Goal: Task Accomplishment & Management: Manage account settings

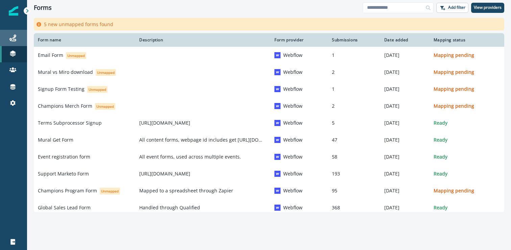
click at [20, 32] on link "Journeys" at bounding box center [13, 38] width 27 height 16
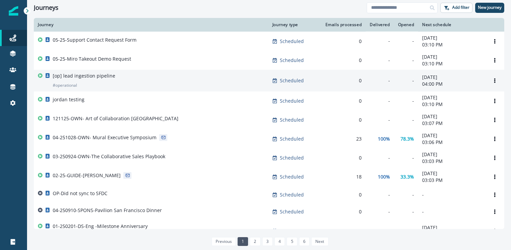
click at [140, 79] on div "[op] lead ingestion pipeline # operational" at bounding box center [151, 80] width 227 height 16
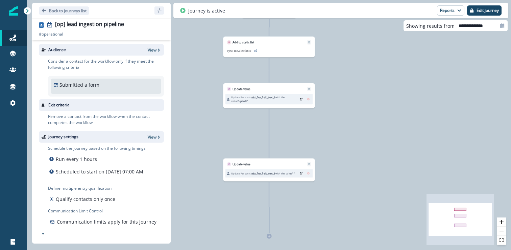
click at [154, 53] on div "Audience View" at bounding box center [101, 49] width 125 height 11
click at [155, 49] on p "View" at bounding box center [152, 50] width 9 height 6
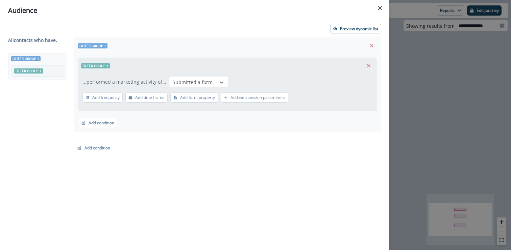
click at [107, 120] on div "All contact s who have, Outer group 1 Filter group 1 Outer group 1 Filter group…" at bounding box center [194, 131] width 373 height 188
click at [379, 6] on icon "Close" at bounding box center [380, 8] width 4 height 4
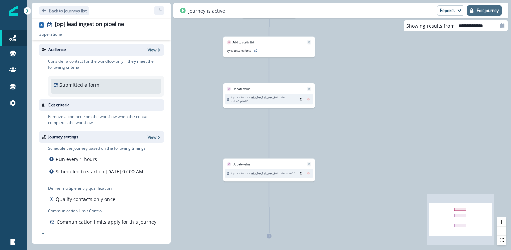
click at [480, 10] on p "Edit journey" at bounding box center [488, 10] width 22 height 5
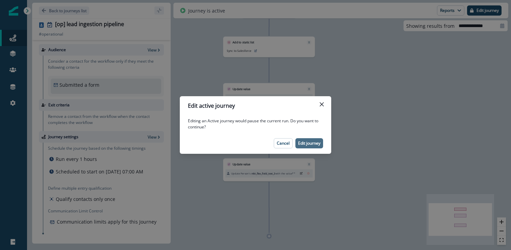
click at [311, 143] on p "Edit journey" at bounding box center [309, 143] width 22 height 5
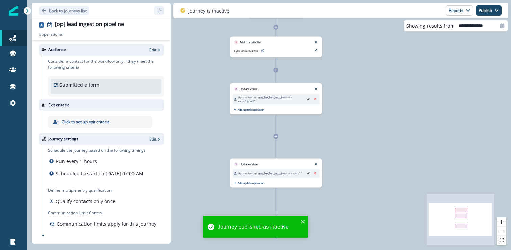
click at [147, 49] on div "Audience Edit" at bounding box center [101, 49] width 125 height 11
click at [154, 49] on p "Edit" at bounding box center [152, 50] width 7 height 6
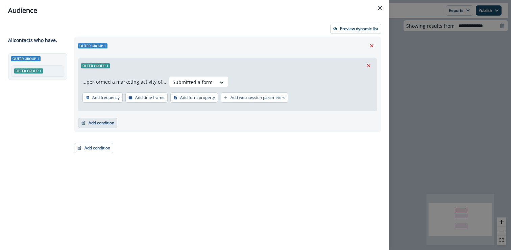
click at [112, 125] on button "Add condition" at bounding box center [97, 123] width 39 height 10
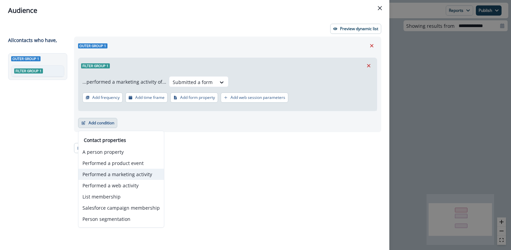
click at [136, 174] on button "Performed a marketing activity" at bounding box center [121, 173] width 86 height 11
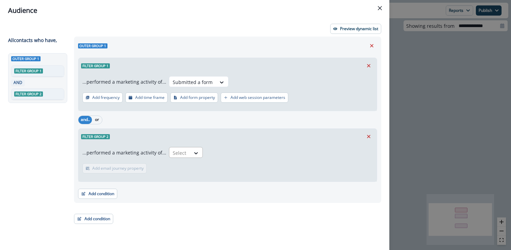
click at [181, 155] on div at bounding box center [180, 152] width 14 height 8
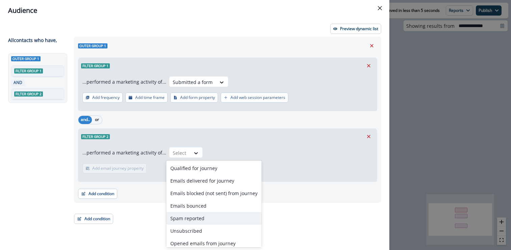
scroll to position [41, 0]
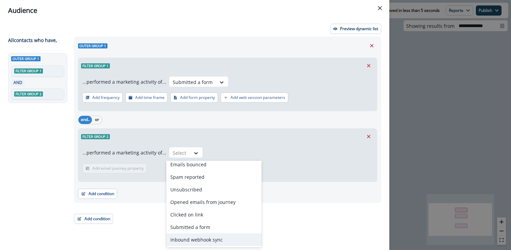
click at [222, 239] on div "Inbound webhook sync" at bounding box center [213, 239] width 95 height 13
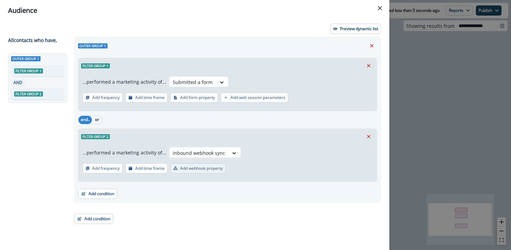
click at [215, 169] on p "Add webhook property" at bounding box center [201, 168] width 43 height 5
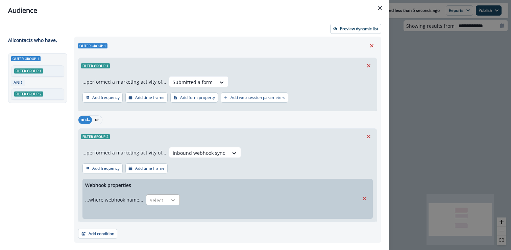
click at [171, 202] on icon at bounding box center [173, 199] width 6 height 7
click at [157, 228] on div "is" at bounding box center [162, 228] width 34 height 13
click at [220, 202] on div at bounding box center [228, 200] width 85 height 8
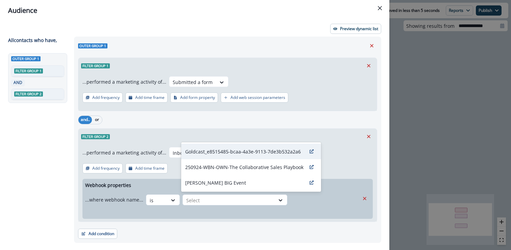
click at [241, 155] on div "Goldcast_e8515485-bcaa-4a3e-9113-7de3b532a2a6" at bounding box center [251, 151] width 140 height 16
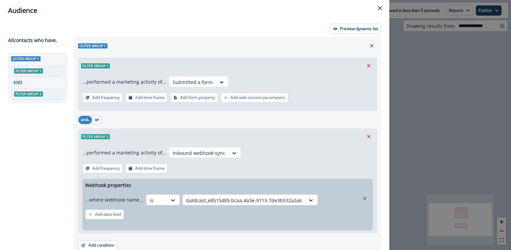
click at [200, 217] on div "...where webhook name... is option Goldcast_e8515485-bcaa-4a3e-9113-7de3b532a2a…" at bounding box center [222, 205] width 274 height 28
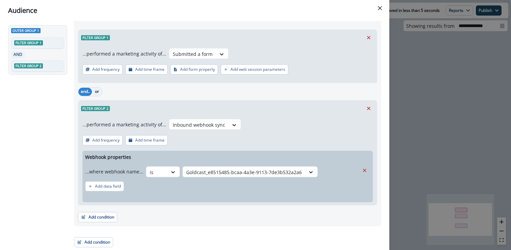
click at [99, 89] on button "or" at bounding box center [97, 92] width 10 height 8
click at [113, 217] on button "Add condition" at bounding box center [97, 217] width 39 height 10
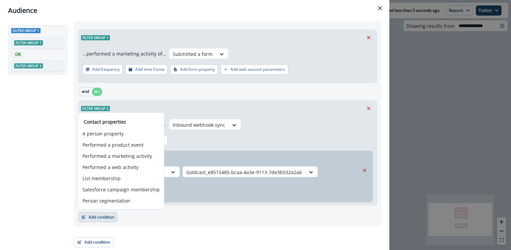
click at [54, 185] on div "Outer group 1 Filter group 1 OR Filter group 2" at bounding box center [39, 111] width 62 height 172
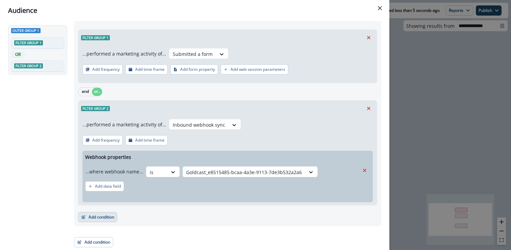
click at [97, 215] on button "Add condition" at bounding box center [97, 217] width 39 height 10
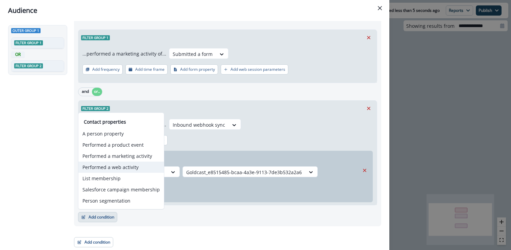
click at [136, 166] on button "Performed a web activity" at bounding box center [121, 166] width 86 height 11
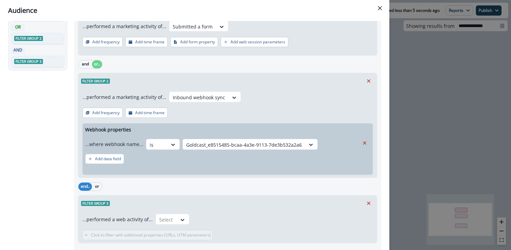
scroll to position [93, 0]
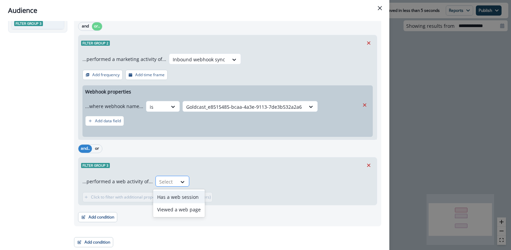
click at [166, 182] on div at bounding box center [166, 181] width 14 height 8
click at [145, 231] on div "Outer group 1 Filter group 1 ...performed a marketing activity of... Submitted …" at bounding box center [225, 95] width 311 height 304
click at [370, 164] on icon "Remove" at bounding box center [369, 165] width 6 height 6
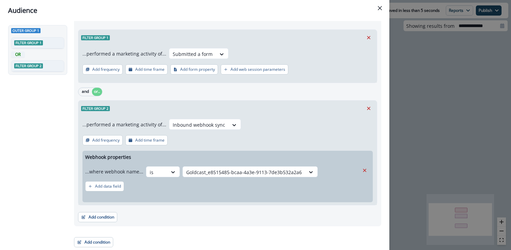
scroll to position [0, 0]
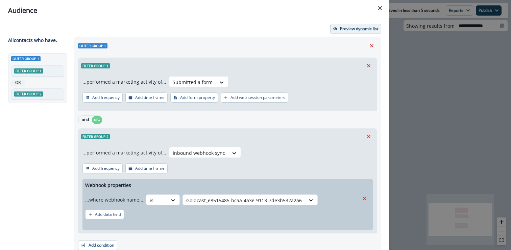
click at [364, 27] on p "Preview dynamic list" at bounding box center [359, 28] width 38 height 5
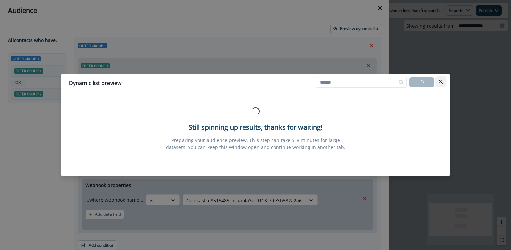
click at [442, 83] on icon "Close" at bounding box center [441, 81] width 4 height 4
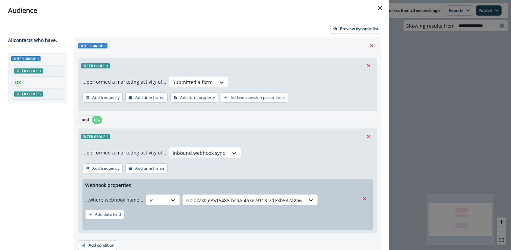
scroll to position [28, 0]
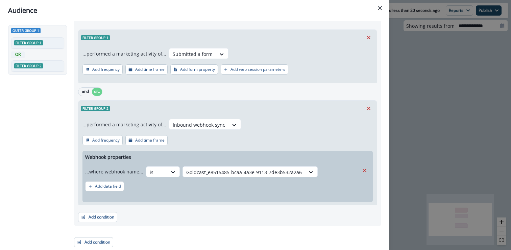
click at [415, 114] on div "Audience Preview dynamic list All contact s who have, Outer group 1 Filter grou…" at bounding box center [255, 125] width 511 height 250
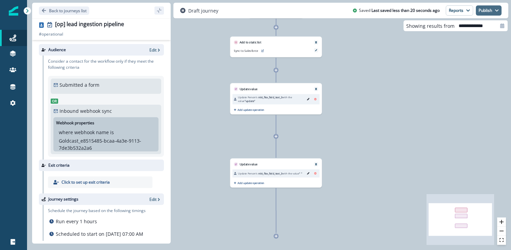
click at [490, 10] on button "Publish" at bounding box center [489, 10] width 26 height 10
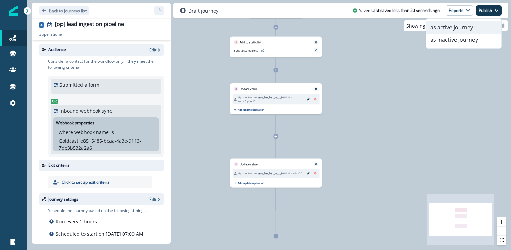
click at [461, 24] on button "as active journey" at bounding box center [463, 27] width 75 height 12
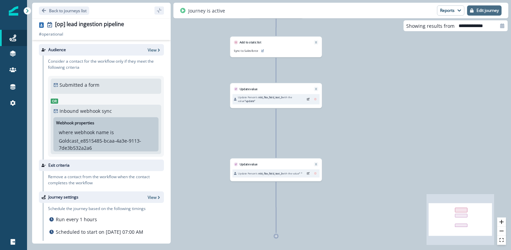
click at [476, 9] on button "Edit journey" at bounding box center [484, 10] width 34 height 10
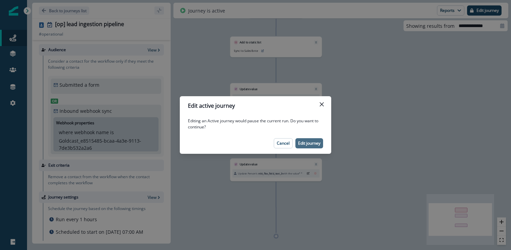
click at [305, 143] on p "Edit journey" at bounding box center [309, 143] width 22 height 5
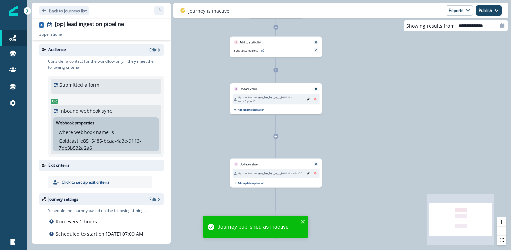
click at [114, 144] on p "Goldcast_e8515485-bcaa-4a3e-9113-7de3b532a2a6" at bounding box center [106, 144] width 94 height 14
click at [156, 50] on p "Edit" at bounding box center [152, 50] width 7 height 6
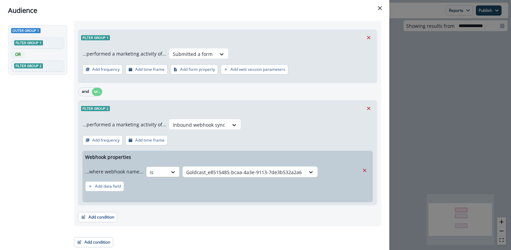
click at [163, 170] on div "is" at bounding box center [156, 171] width 21 height 11
click at [253, 198] on div "Add webhook property" at bounding box center [228, 198] width 291 height 8
click at [366, 169] on icon "Remove" at bounding box center [365, 170] width 6 height 6
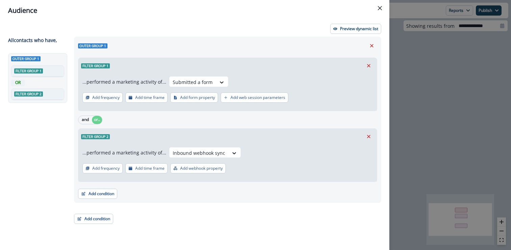
scroll to position [0, 0]
click at [216, 227] on div "Preview dynamic list All contact s who have, Outer group 1 Filter group 1 OR Fi…" at bounding box center [195, 135] width 390 height 229
click at [113, 195] on button "Add condition" at bounding box center [97, 193] width 39 height 10
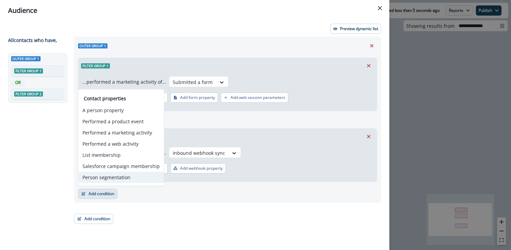
click at [122, 174] on button "Person segmentation" at bounding box center [121, 176] width 86 height 11
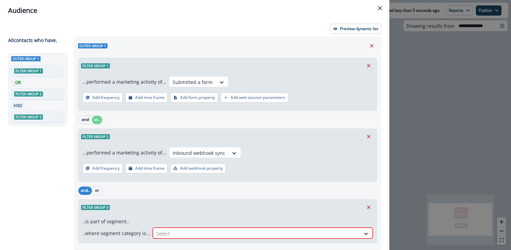
scroll to position [38, 0]
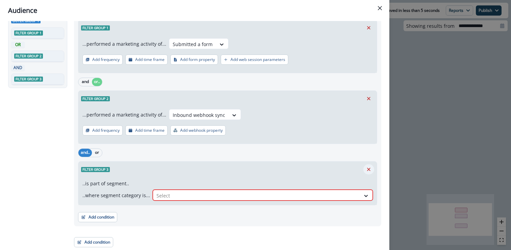
click at [366, 172] on icon "Remove" at bounding box center [369, 169] width 6 height 6
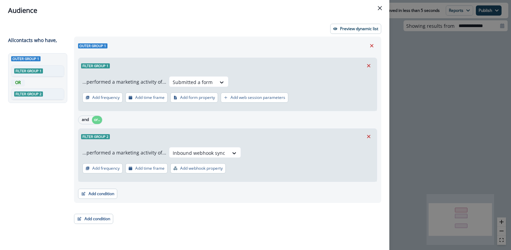
scroll to position [0, 0]
click at [46, 140] on div "Outer group 1 Filter group 1 OR Filter group 2" at bounding box center [39, 139] width 62 height 172
click at [110, 196] on button "Add condition" at bounding box center [97, 193] width 39 height 10
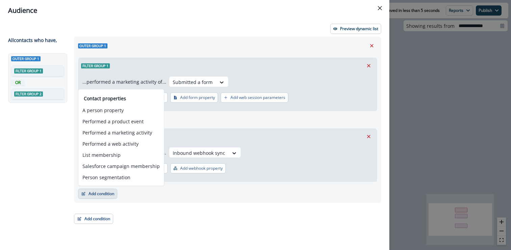
click at [110, 196] on button "Add condition" at bounding box center [97, 193] width 39 height 10
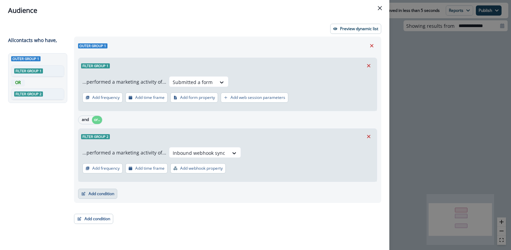
click at [110, 196] on button "Add condition" at bounding box center [97, 193] width 39 height 10
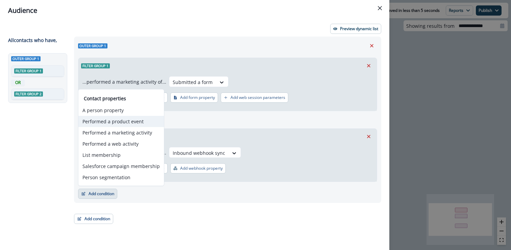
click at [132, 119] on button "Performed a product event" at bounding box center [121, 121] width 86 height 11
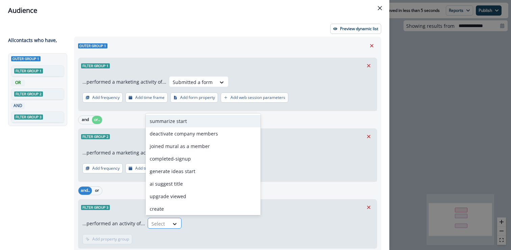
click at [171, 227] on div at bounding box center [175, 223] width 12 height 11
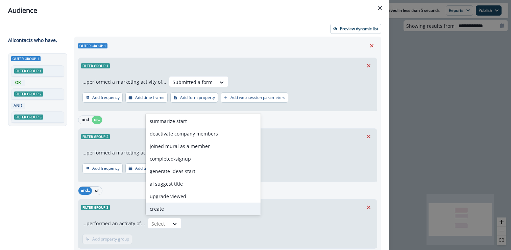
click at [260, 240] on div "...performed an activity of... create, 8 of 96. 96 results available. Use Up an…" at bounding box center [227, 231] width 299 height 33
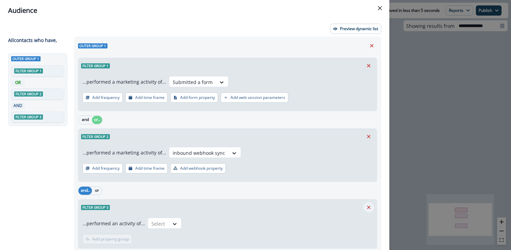
click at [371, 205] on icon "Remove" at bounding box center [369, 207] width 6 height 6
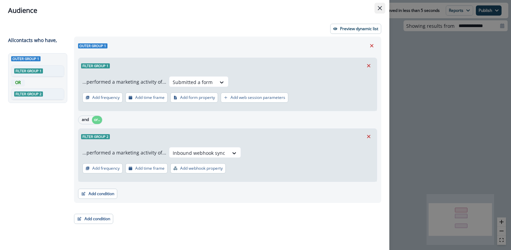
click at [381, 8] on icon "Close" at bounding box center [380, 8] width 4 height 4
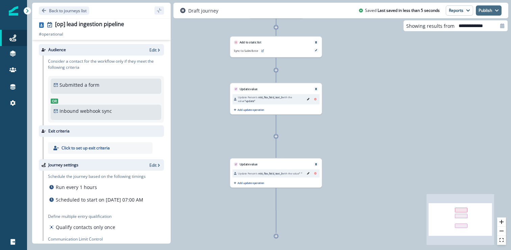
click at [485, 11] on button "Publish" at bounding box center [489, 10] width 26 height 10
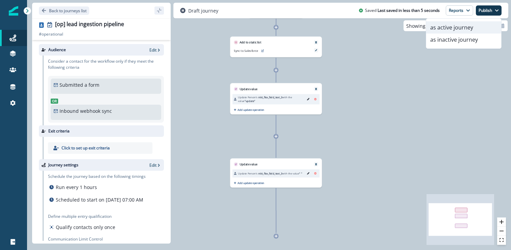
click at [460, 26] on button "as active journey" at bounding box center [463, 27] width 75 height 12
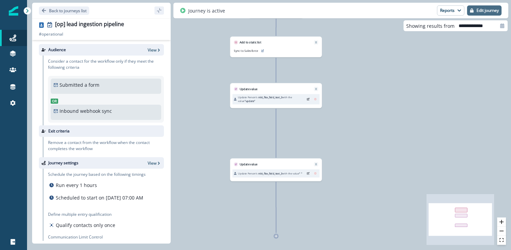
click at [498, 9] on p "Edit journey" at bounding box center [488, 10] width 22 height 5
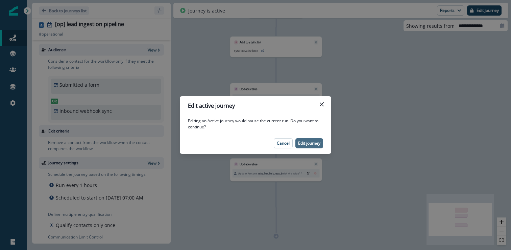
click at [312, 143] on p "Edit journey" at bounding box center [309, 143] width 22 height 5
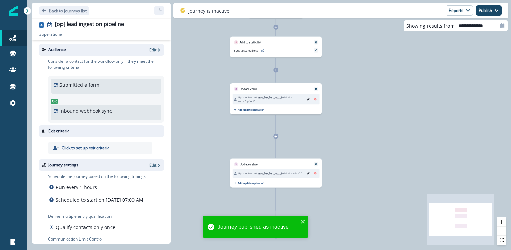
click at [157, 49] on icon "button" at bounding box center [159, 50] width 5 height 5
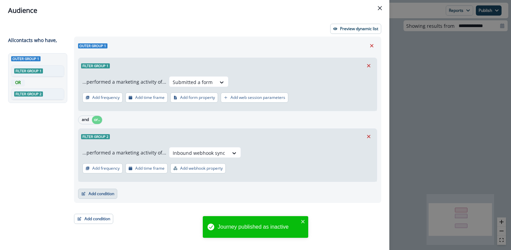
click at [102, 194] on button "Add condition" at bounding box center [97, 193] width 39 height 10
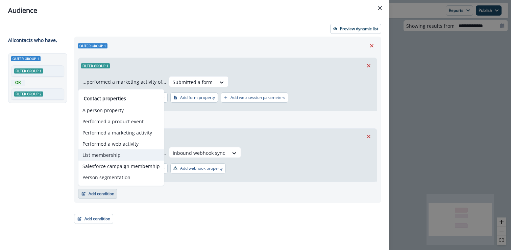
click at [110, 155] on button "List membership" at bounding box center [121, 154] width 86 height 11
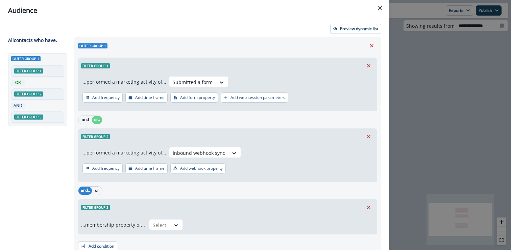
scroll to position [29, 0]
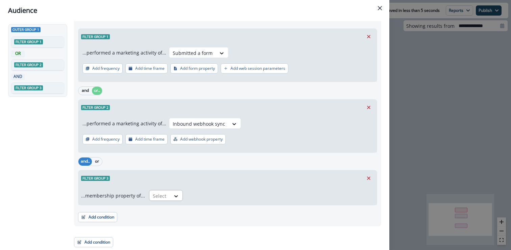
click at [155, 192] on div at bounding box center [160, 195] width 14 height 8
click at [164, 217] on div "in" at bounding box center [164, 223] width 34 height 13
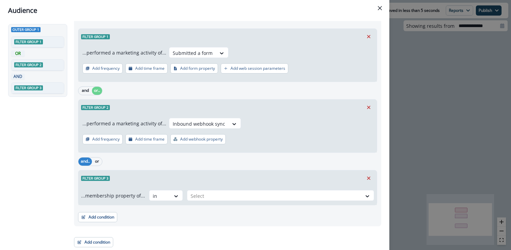
click at [227, 179] on div "Filter group 3" at bounding box center [227, 178] width 299 height 16
click at [223, 193] on div at bounding box center [275, 195] width 168 height 8
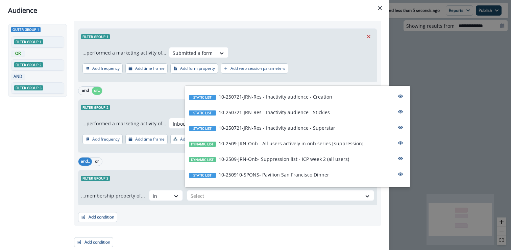
scroll to position [3370, 0]
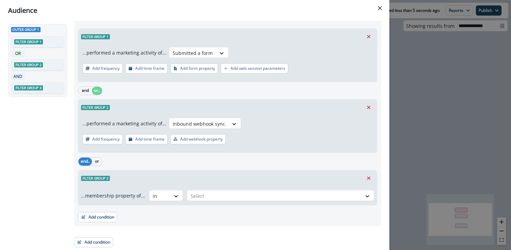
click at [156, 170] on div "Filter group 3" at bounding box center [227, 178] width 299 height 16
click at [159, 193] on div at bounding box center [160, 195] width 14 height 8
click at [164, 206] on div "not in" at bounding box center [164, 211] width 34 height 13
click at [201, 194] on div at bounding box center [275, 195] width 168 height 8
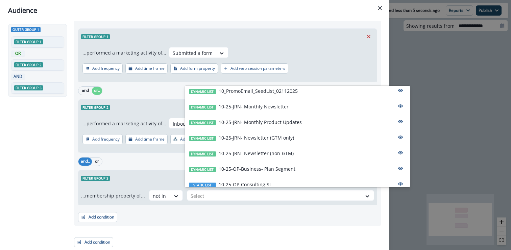
scroll to position [2619, 0]
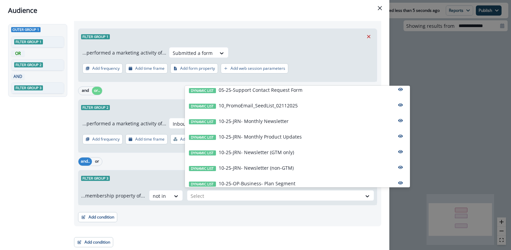
click at [139, 156] on div "and.. or" at bounding box center [227, 161] width 299 height 12
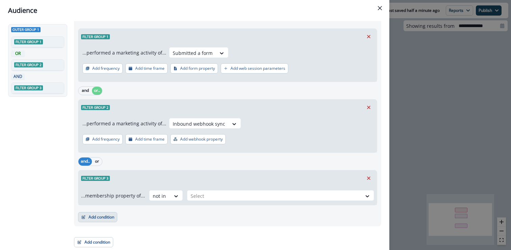
click at [87, 220] on button "Add condition" at bounding box center [97, 217] width 39 height 10
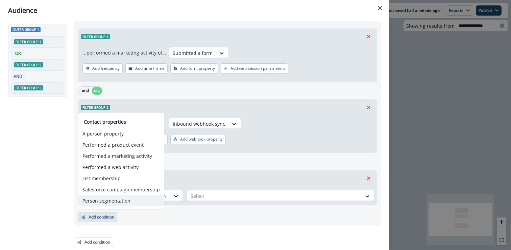
click at [104, 201] on button "Person segmentation" at bounding box center [121, 200] width 86 height 11
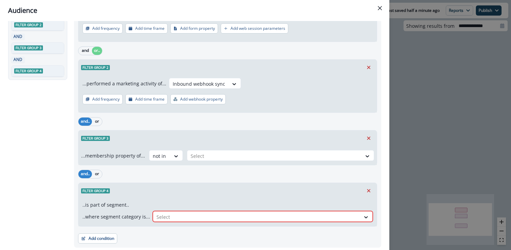
scroll to position [74, 0]
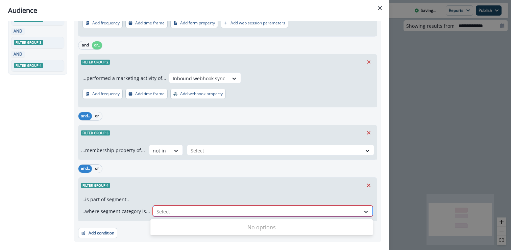
click at [203, 206] on div "Select" at bounding box center [256, 211] width 207 height 11
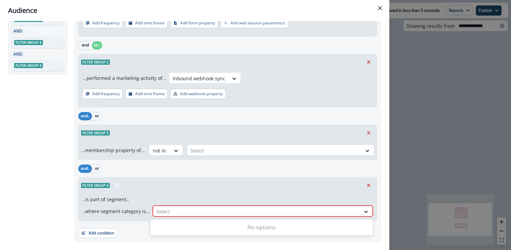
click at [99, 187] on span "Filter group 4" at bounding box center [95, 185] width 29 height 5
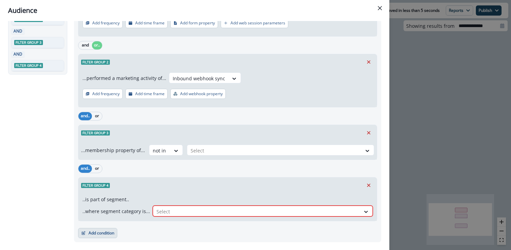
click at [105, 234] on button "Add condition" at bounding box center [97, 233] width 39 height 10
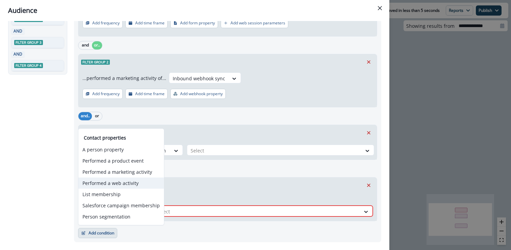
click at [125, 185] on button "Performed a web activity" at bounding box center [121, 182] width 86 height 11
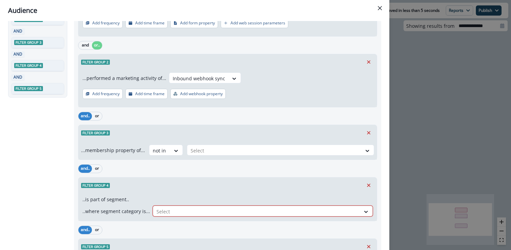
scroll to position [156, 0]
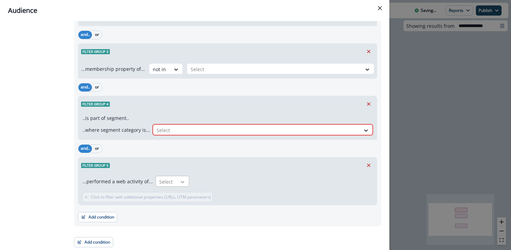
click at [180, 181] on icon at bounding box center [183, 181] width 6 height 7
click at [214, 170] on div "Filter group 5" at bounding box center [227, 165] width 299 height 16
click at [370, 162] on icon "Remove" at bounding box center [369, 165] width 6 height 6
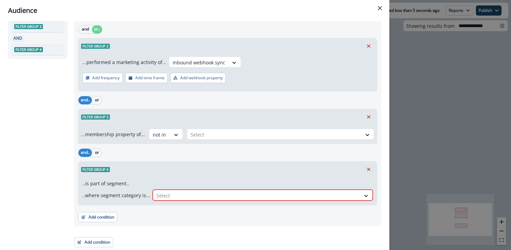
scroll to position [90, 0]
click at [175, 136] on icon at bounding box center [176, 134] width 6 height 7
click at [189, 147] on div "and.. or" at bounding box center [227, 152] width 299 height 12
click at [212, 135] on div at bounding box center [275, 134] width 168 height 8
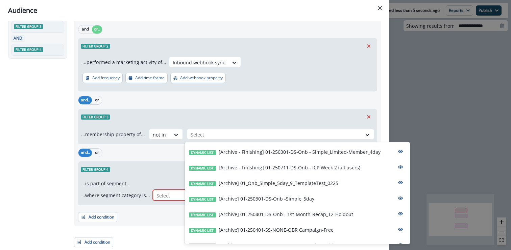
click at [223, 116] on div "Filter group 3" at bounding box center [227, 117] width 299 height 16
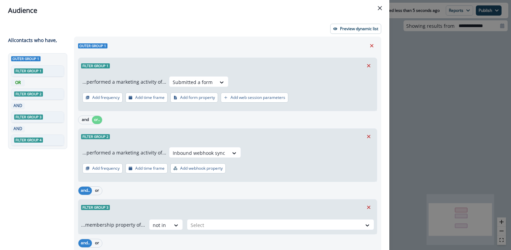
scroll to position [57, 0]
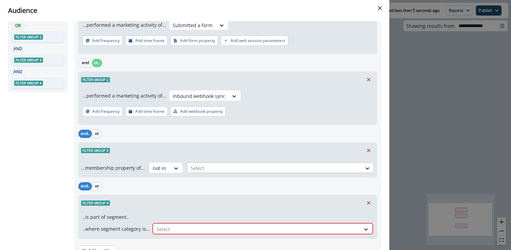
click at [212, 167] on div at bounding box center [275, 168] width 168 height 8
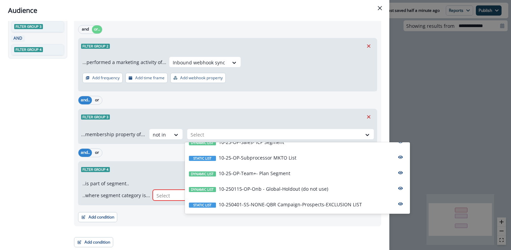
scroll to position [2898, 0]
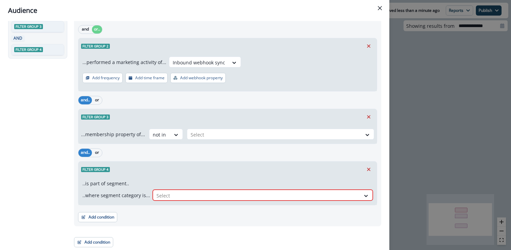
click at [196, 124] on div "...membership property of... not in Select" at bounding box center [227, 133] width 299 height 19
click at [366, 169] on icon "Remove" at bounding box center [369, 169] width 6 height 6
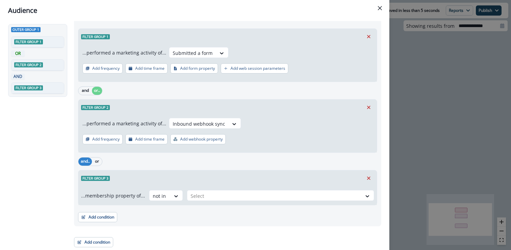
click at [432, 55] on div "Audience Preview dynamic list All contact s who have, Outer group 1 Filter grou…" at bounding box center [255, 125] width 511 height 250
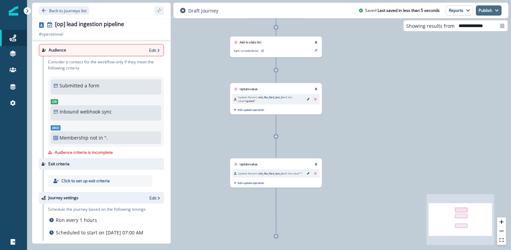
click at [491, 9] on button "Publish" at bounding box center [489, 10] width 26 height 10
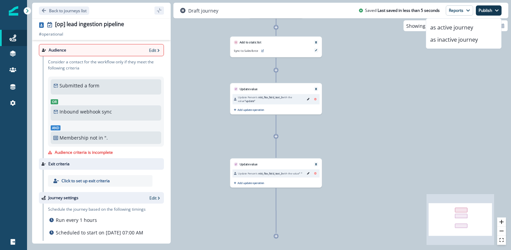
click at [422, 113] on div "605 contacts have entered the journey Add to static list Sync to Salesforce Upd…" at bounding box center [269, 125] width 484 height 250
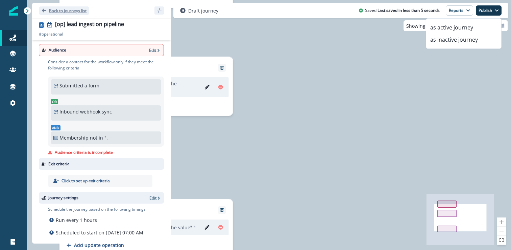
click at [72, 9] on p "Back to journeys list" at bounding box center [68, 11] width 38 height 6
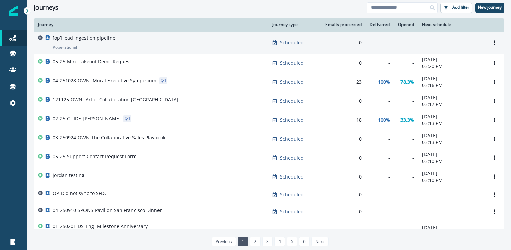
click at [114, 41] on div "[op] lead ingestion pipeline # operational" at bounding box center [151, 42] width 227 height 16
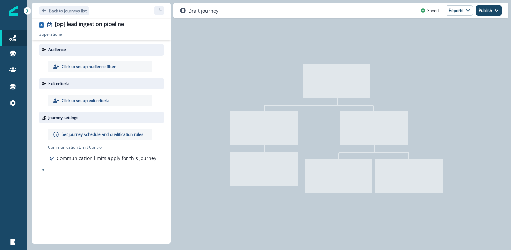
type input "**********"
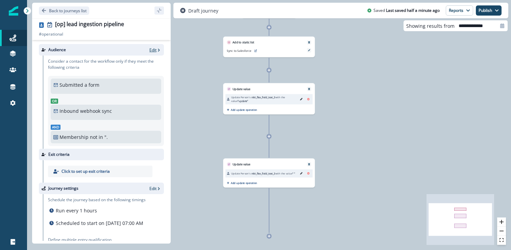
click at [154, 49] on p "Edit" at bounding box center [152, 50] width 7 height 6
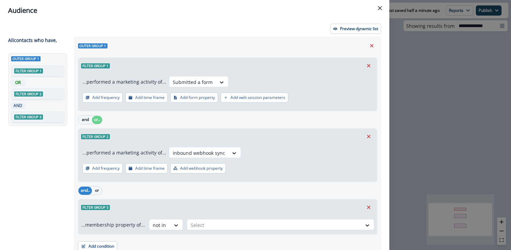
scroll to position [29, 0]
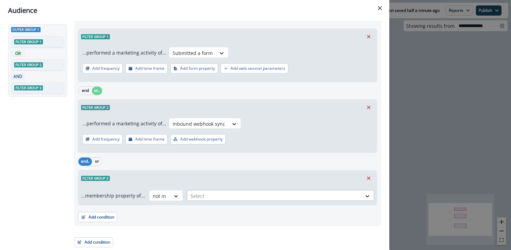
click at [218, 196] on div at bounding box center [275, 195] width 168 height 8
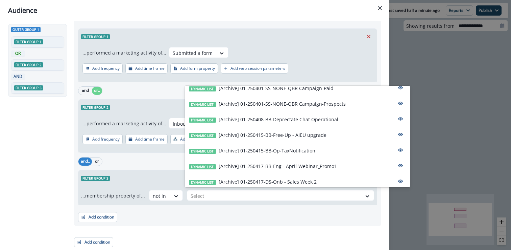
scroll to position [252, 0]
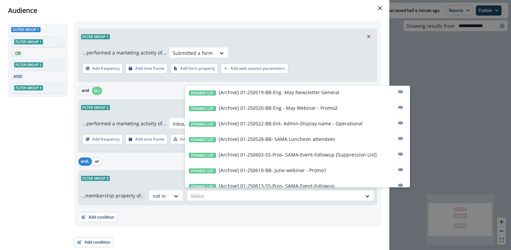
click at [18, 186] on div "Outer group 1 Filter group 1 OR Filter group 2 AND Filter group 3" at bounding box center [39, 110] width 62 height 172
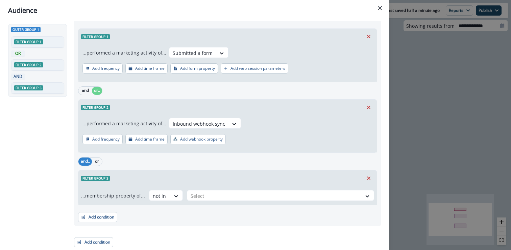
click at [478, 76] on div "Audience Preview dynamic list All contact s who have, Outer group 1 Filter grou…" at bounding box center [255, 125] width 511 height 250
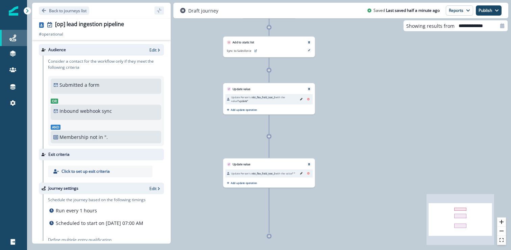
click at [19, 39] on div "Journeys" at bounding box center [14, 38] width 22 height 8
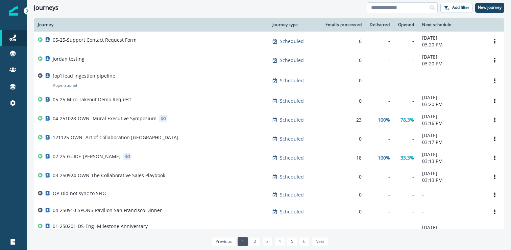
click at [390, 6] on input at bounding box center [402, 7] width 71 height 11
type input "*******"
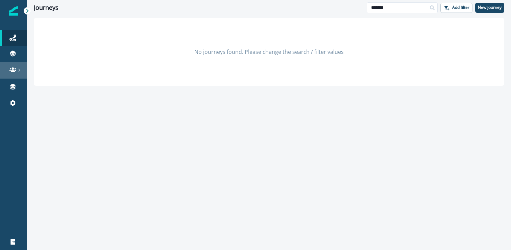
click at [11, 69] on icon at bounding box center [12, 69] width 7 height 7
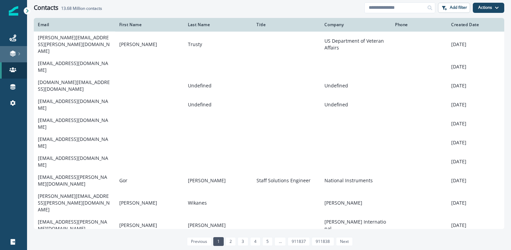
click at [20, 49] on link at bounding box center [13, 54] width 27 height 16
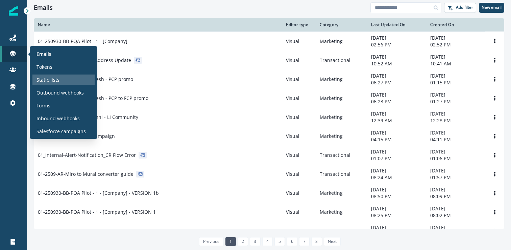
click at [61, 81] on div "Static lists" at bounding box center [63, 79] width 62 height 10
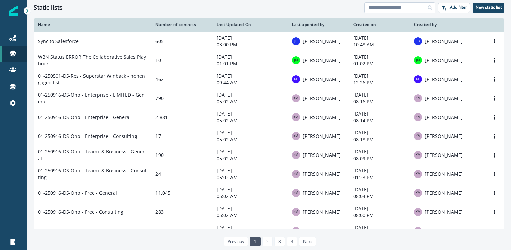
click at [396, 8] on input at bounding box center [400, 7] width 71 height 11
type input "********"
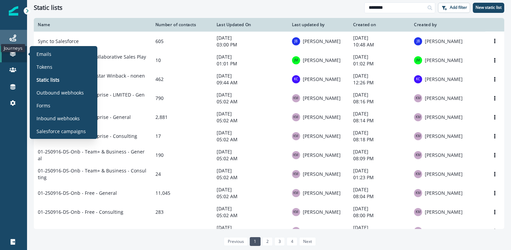
click at [9, 38] on icon at bounding box center [12, 37] width 7 height 7
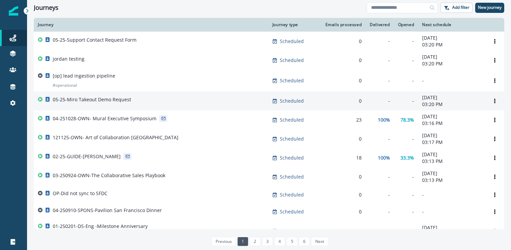
scroll to position [395, 0]
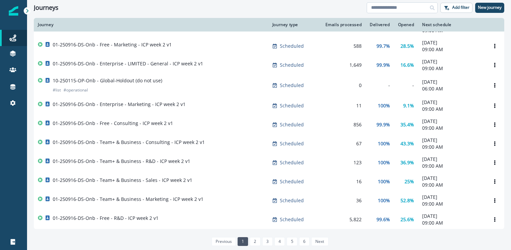
click at [395, 4] on input at bounding box center [402, 7] width 71 height 11
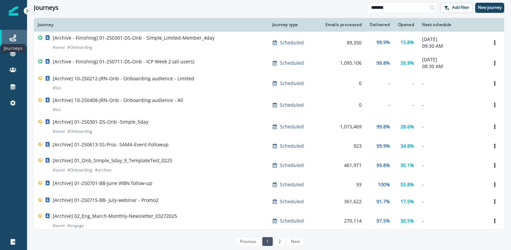
type input "*******"
click at [12, 38] on icon at bounding box center [12, 37] width 7 height 7
click at [12, 37] on icon at bounding box center [12, 37] width 7 height 7
click at [493, 6] on p "New journey" at bounding box center [490, 7] width 24 height 5
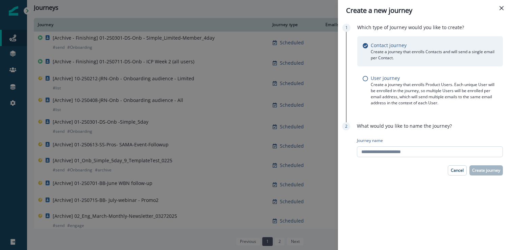
click at [399, 151] on input "Journey name" at bounding box center [430, 151] width 146 height 11
type input "**********"
click at [499, 170] on p "Create journey" at bounding box center [486, 170] width 28 height 5
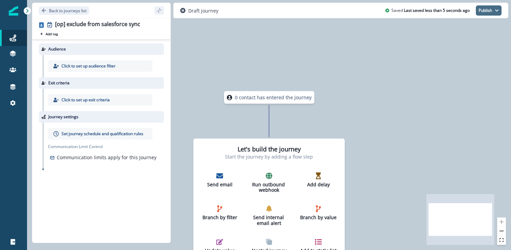
click at [493, 9] on button "Publish" at bounding box center [489, 10] width 26 height 10
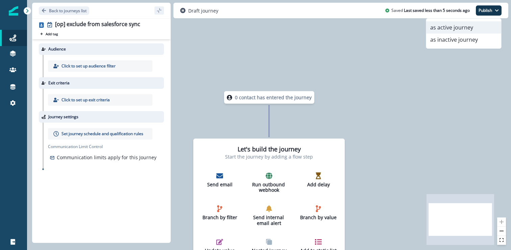
click at [462, 27] on button "as active journey" at bounding box center [463, 27] width 75 height 12
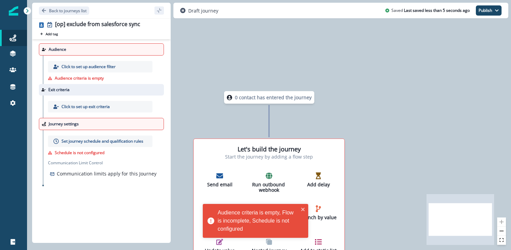
click at [118, 140] on p "Set journey schedule and qualification rules" at bounding box center [103, 141] width 82 height 6
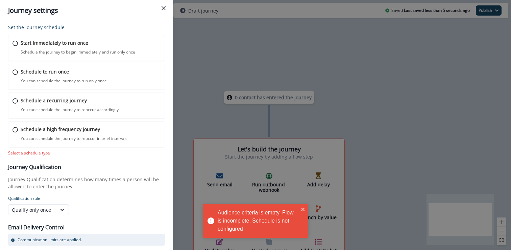
click at [125, 156] on div "Start immediately to run once Schedule the journey to begin immediately and run…" at bounding box center [86, 95] width 157 height 126
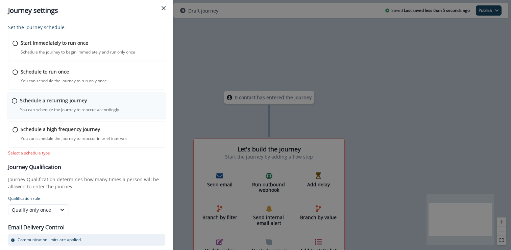
click at [94, 98] on div "Schedule a recurring journey You can schedule the journey to reoccur accordingl…" at bounding box center [90, 105] width 141 height 16
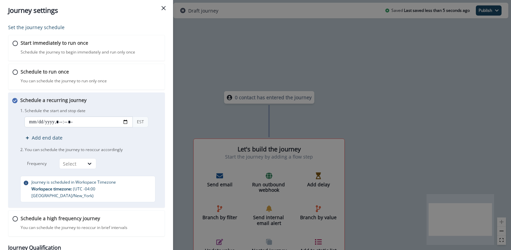
click at [127, 121] on input "datetime-local" at bounding box center [78, 121] width 109 height 11
click at [168, 9] on button "Close" at bounding box center [163, 8] width 11 height 11
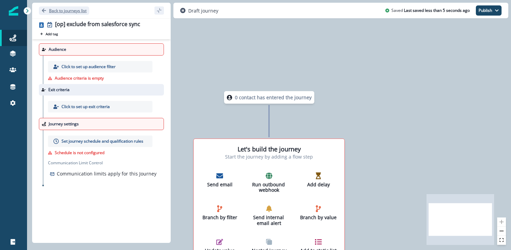
click at [65, 13] on p "Back to journeys list" at bounding box center [68, 11] width 38 height 6
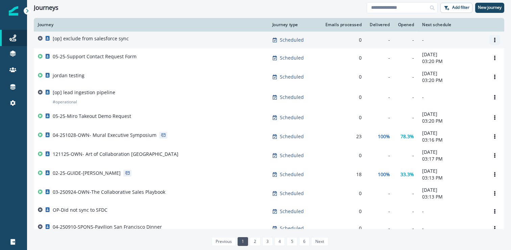
click at [495, 41] on icon "Options" at bounding box center [494, 40] width 1 height 5
click at [434, 80] on button "Remove" at bounding box center [462, 77] width 75 height 11
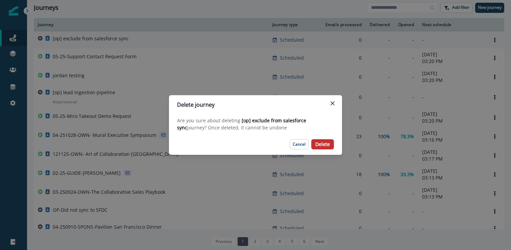
click at [329, 146] on p "Delete" at bounding box center [323, 144] width 15 height 6
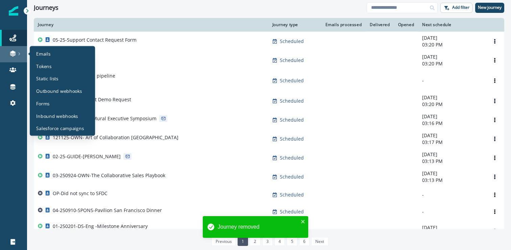
click at [18, 52] on div at bounding box center [14, 53] width 22 height 7
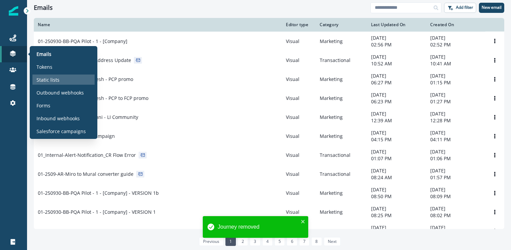
click at [50, 76] on p "Static lists" at bounding box center [48, 79] width 23 height 7
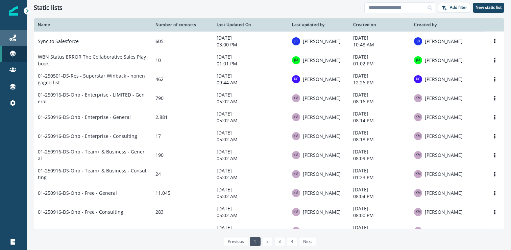
click at [16, 35] on div "Journeys" at bounding box center [14, 38] width 22 height 8
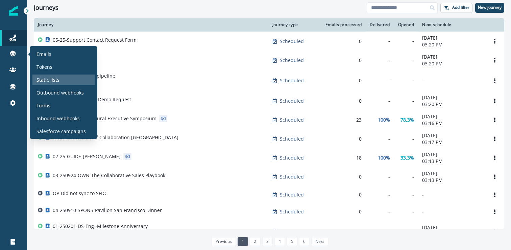
click at [74, 83] on div "Static lists" at bounding box center [63, 79] width 62 height 10
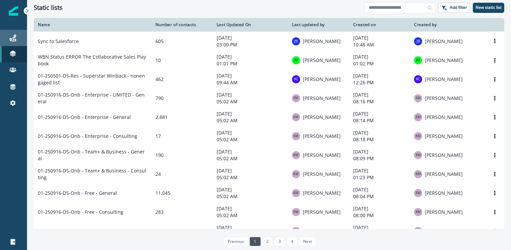
click at [18, 39] on div "Journeys" at bounding box center [14, 38] width 22 height 8
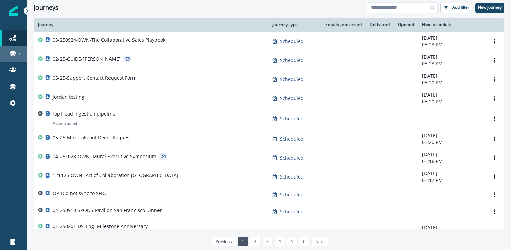
click at [22, 59] on link at bounding box center [13, 54] width 27 height 16
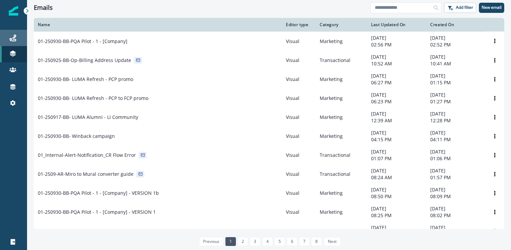
click at [17, 37] on div "Journeys" at bounding box center [14, 38] width 22 height 8
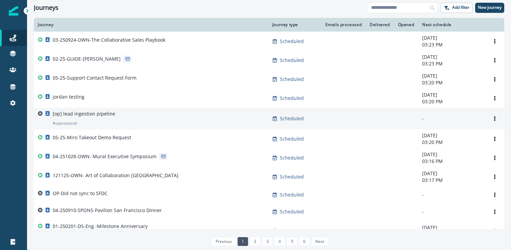
click at [127, 122] on div "[op] lead ingestion pipeline # operational" at bounding box center [151, 118] width 227 height 16
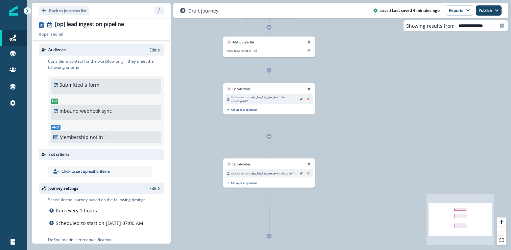
click at [155, 50] on p "Edit" at bounding box center [152, 50] width 7 height 6
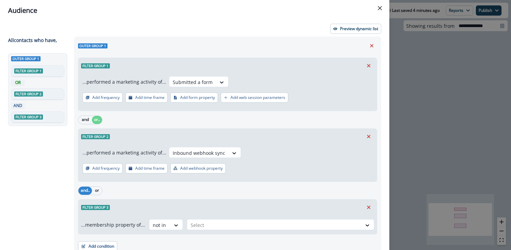
scroll to position [29, 0]
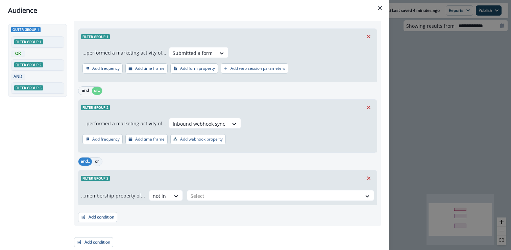
click at [99, 158] on button "or" at bounding box center [97, 161] width 10 height 8
click at [168, 194] on div "not in" at bounding box center [159, 195] width 21 height 11
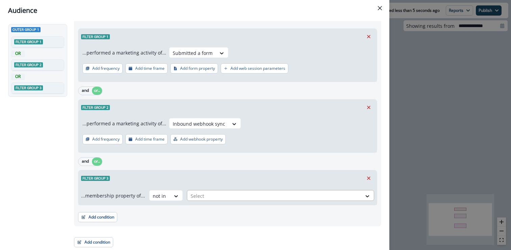
click at [214, 198] on div at bounding box center [275, 195] width 168 height 8
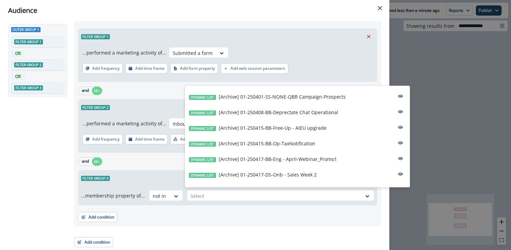
scroll to position [338, 0]
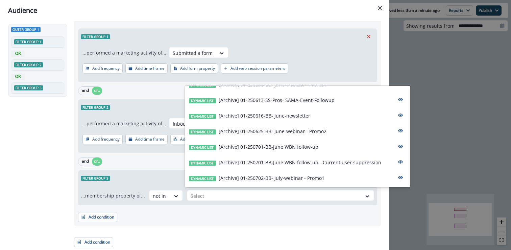
click at [145, 164] on div "and or.." at bounding box center [227, 161] width 299 height 12
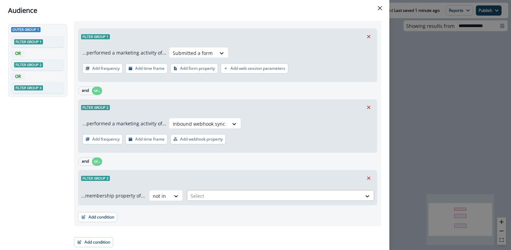
click at [224, 193] on div at bounding box center [275, 195] width 168 height 8
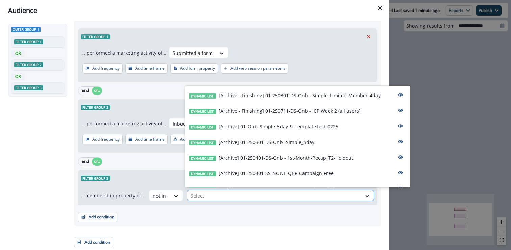
click at [224, 193] on div at bounding box center [275, 195] width 168 height 8
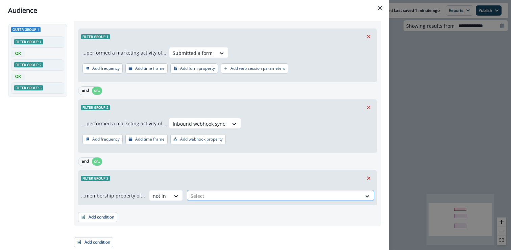
click at [224, 193] on div at bounding box center [275, 195] width 168 height 8
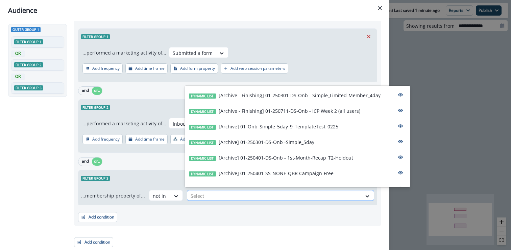
click at [224, 193] on div at bounding box center [275, 195] width 168 height 8
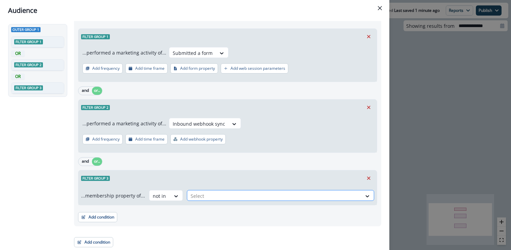
click at [200, 194] on div at bounding box center [275, 195] width 168 height 8
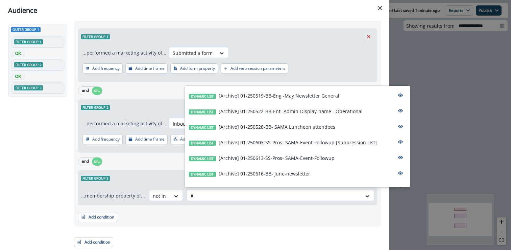
scroll to position [0, 0]
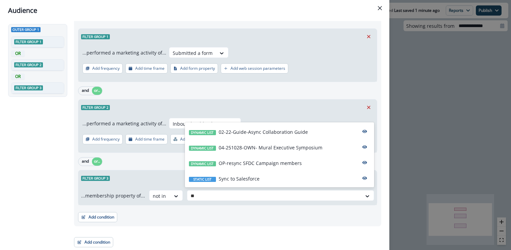
type input "***"
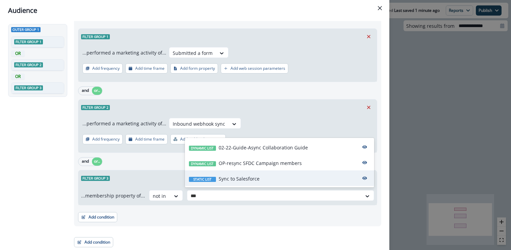
click at [228, 179] on p "Sync to Salesforce" at bounding box center [239, 178] width 41 height 7
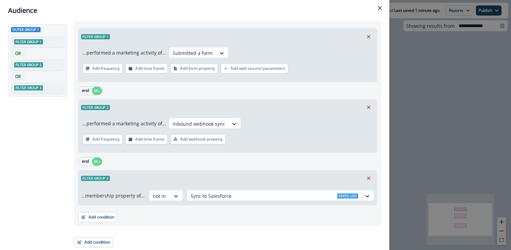
click at [228, 179] on div "Filter group 3" at bounding box center [227, 178] width 299 height 16
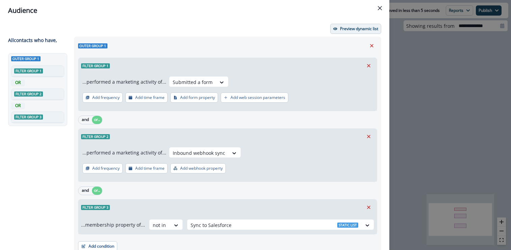
click at [354, 28] on p "Preview dynamic list" at bounding box center [359, 28] width 38 height 5
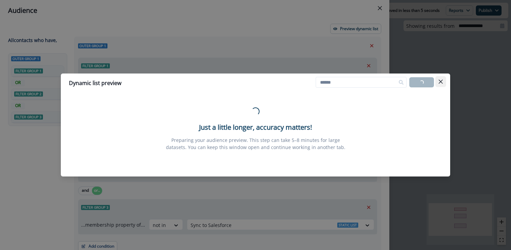
click at [441, 82] on icon "Close" at bounding box center [441, 81] width 4 height 4
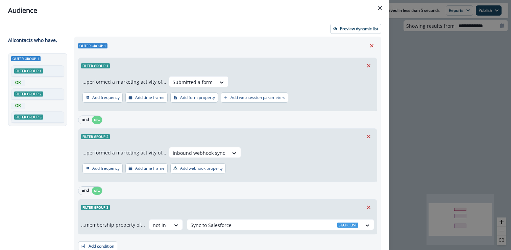
scroll to position [29, 0]
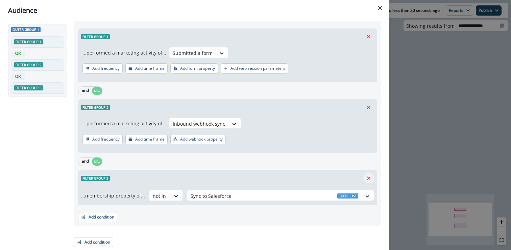
click at [368, 175] on icon "Remove" at bounding box center [369, 178] width 6 height 6
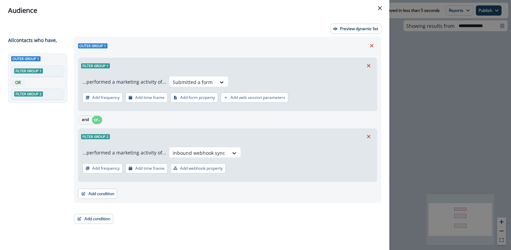
click at [450, 133] on div "Audience Preview dynamic list All contact s who have, Outer group 1 Filter grou…" at bounding box center [255, 125] width 511 height 250
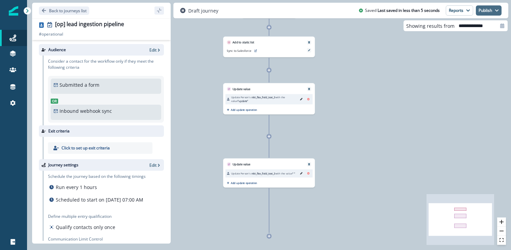
click at [491, 14] on button "Publish" at bounding box center [489, 10] width 26 height 10
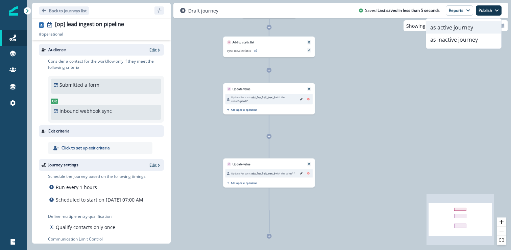
click at [455, 26] on button "as active journey" at bounding box center [463, 27] width 75 height 12
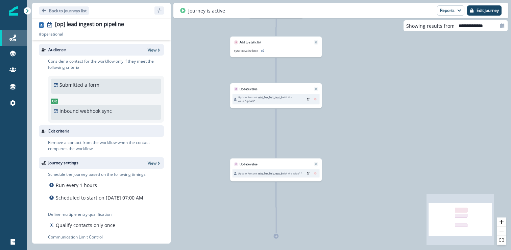
click at [19, 40] on div "Journeys" at bounding box center [14, 38] width 22 height 8
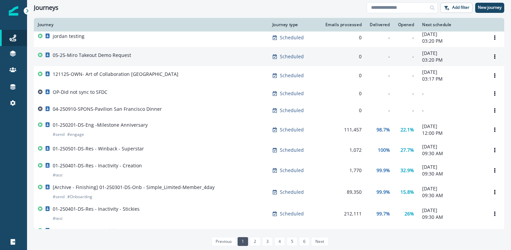
scroll to position [115, 0]
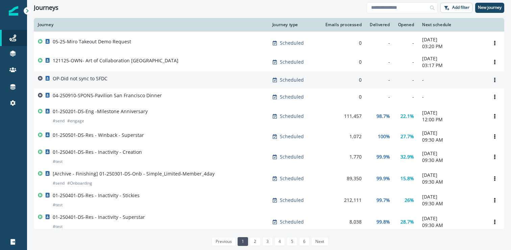
click at [93, 82] on p "OP-Did not sync to SFDC" at bounding box center [80, 78] width 55 height 7
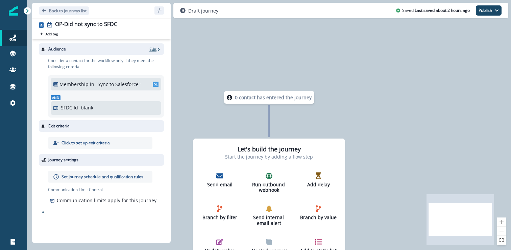
click at [151, 51] on p "Edit" at bounding box center [152, 49] width 7 height 6
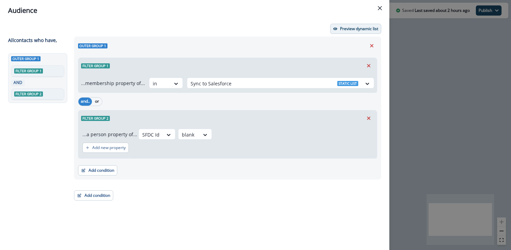
click at [337, 28] on icon "button" at bounding box center [335, 28] width 4 height 3
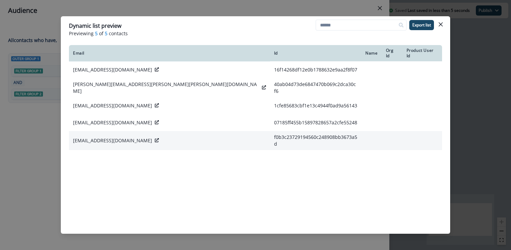
click at [155, 138] on icon at bounding box center [157, 140] width 4 height 4
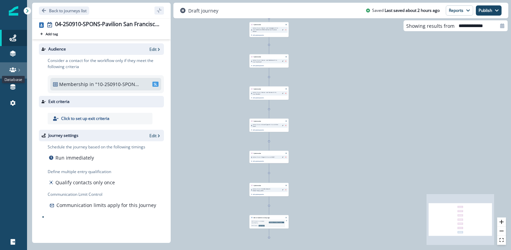
click at [15, 70] on icon at bounding box center [12, 69] width 7 height 5
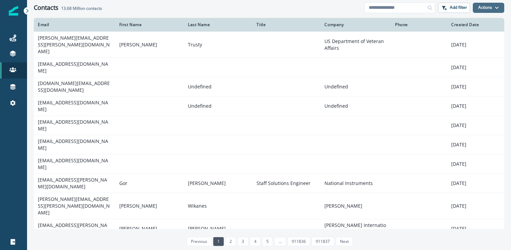
click at [478, 7] on button "Actions" at bounding box center [488, 8] width 31 height 10
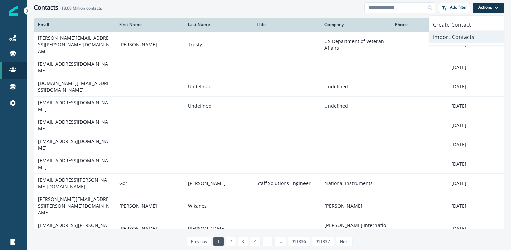
click at [455, 34] on button "Import Contacts" at bounding box center [466, 37] width 75 height 12
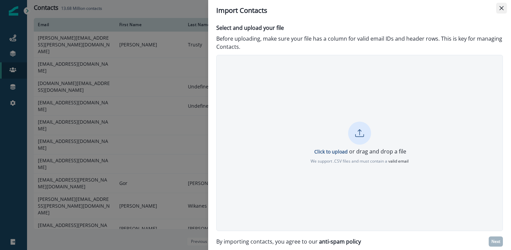
click at [505, 7] on button "Close" at bounding box center [501, 8] width 11 height 11
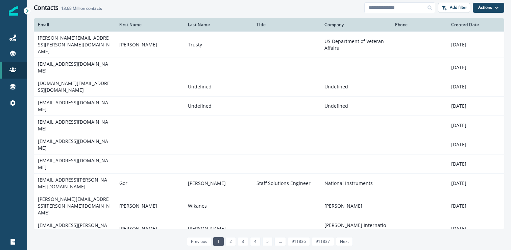
click at [258, 7] on div "Contacts 13.68 Million contacts" at bounding box center [199, 7] width 331 height 7
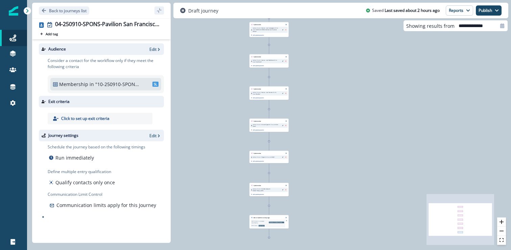
click at [109, 81] on p ""10-250910-SPONS- Pavilion San Francisco Dinner"" at bounding box center [118, 83] width 46 height 7
click at [110, 82] on p ""10-250910-SPONS- Pavilion San Francisco Dinner"" at bounding box center [118, 83] width 46 height 7
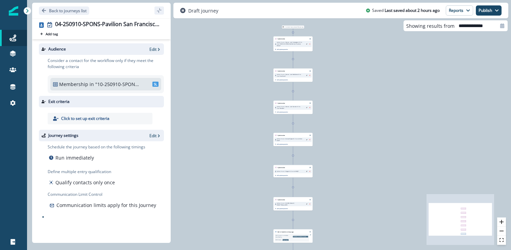
drag, startPoint x: 180, startPoint y: 76, endPoint x: 203, endPoint y: 91, distance: 28.0
click at [203, 91] on div "11 contacts have entered the journey Update value Update Person's Source - Last…" at bounding box center [269, 125] width 484 height 250
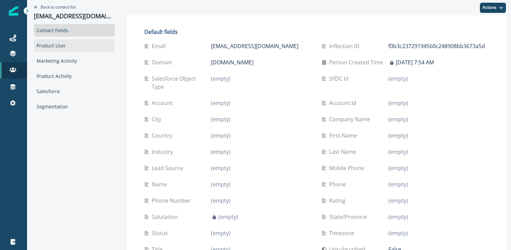
click at [76, 41] on div "Product User" at bounding box center [74, 45] width 81 height 13
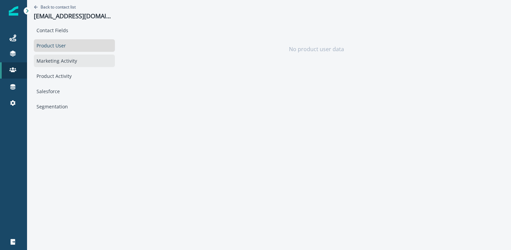
click at [76, 61] on div "Marketing Activity" at bounding box center [74, 60] width 81 height 13
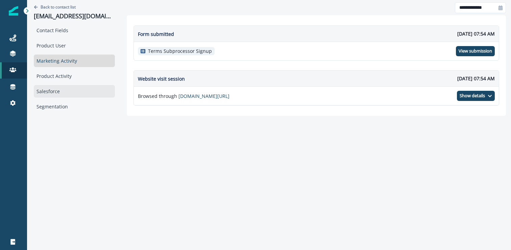
click at [52, 90] on div "Salesforce" at bounding box center [74, 91] width 81 height 13
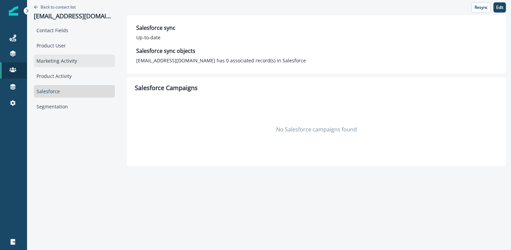
click at [64, 63] on div "Marketing Activity" at bounding box center [74, 60] width 81 height 13
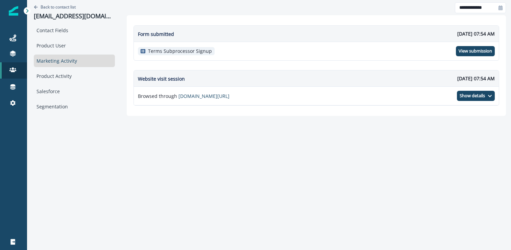
click at [170, 52] on p "Terms Subprocessor Signup" at bounding box center [180, 51] width 64 height 6
click at [78, 35] on div "Contact Fields" at bounding box center [74, 30] width 81 height 13
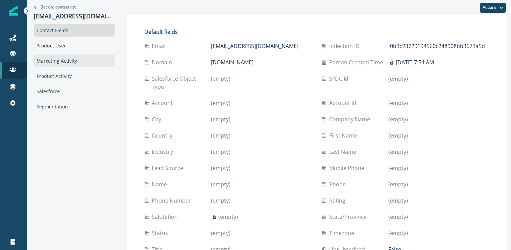
click at [65, 59] on div "Marketing Activity" at bounding box center [74, 60] width 81 height 13
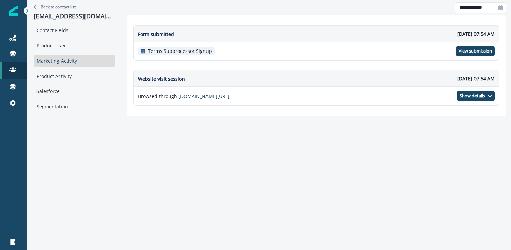
click at [479, 58] on div "Terms Subprocessor Signup View submission" at bounding box center [316, 51] width 365 height 18
click at [479, 52] on p "View submission" at bounding box center [475, 50] width 33 height 5
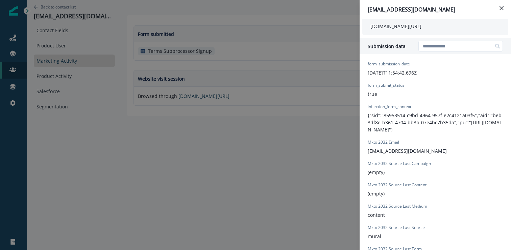
scroll to position [316, 0]
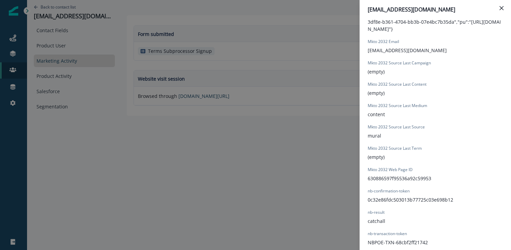
click at [234, 159] on div "hukuk@ditasdeniz.com.tr Form Provider Webflow Form Name Terms Subprocessor Sign…" at bounding box center [255, 125] width 511 height 250
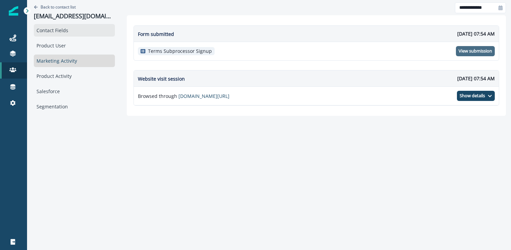
click at [89, 31] on div "Contact Fields" at bounding box center [74, 30] width 81 height 13
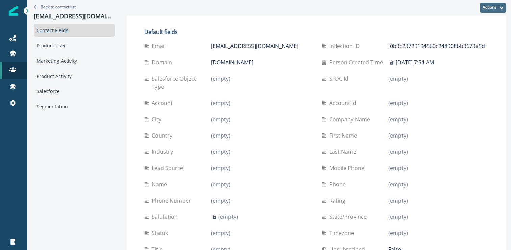
click at [499, 8] on button "Actions" at bounding box center [493, 8] width 26 height 10
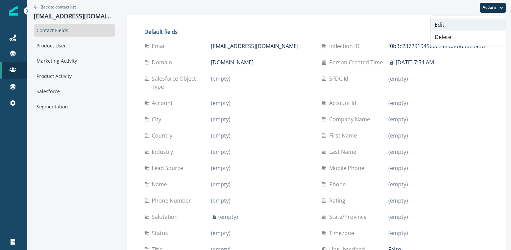
click at [459, 24] on button "Edit" at bounding box center [468, 25] width 75 height 12
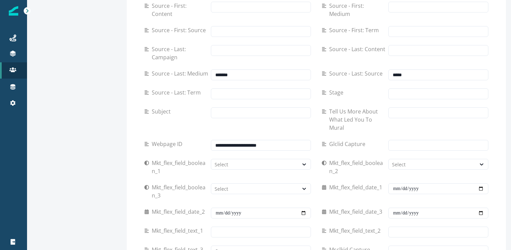
scroll to position [487, 0]
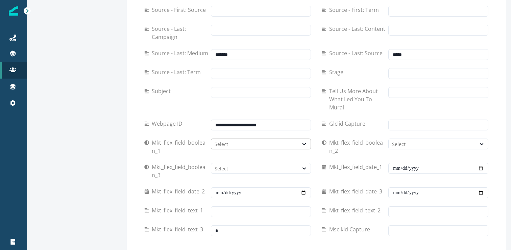
click at [215, 140] on div "Select" at bounding box center [255, 143] width 80 height 7
click at [218, 142] on div "True" at bounding box center [255, 146] width 103 height 13
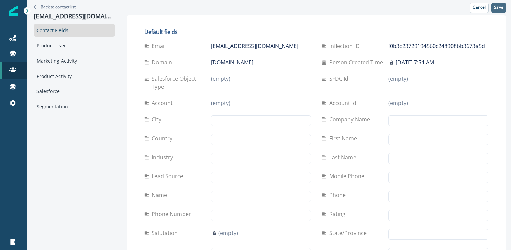
click at [495, 7] on p "Save" at bounding box center [498, 7] width 9 height 5
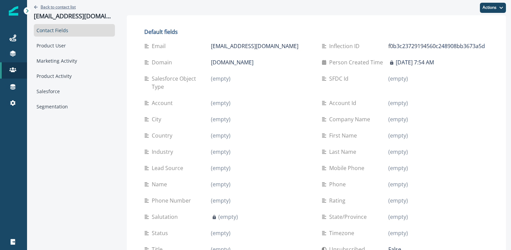
click at [69, 7] on p "Back to contact list" at bounding box center [58, 7] width 35 height 6
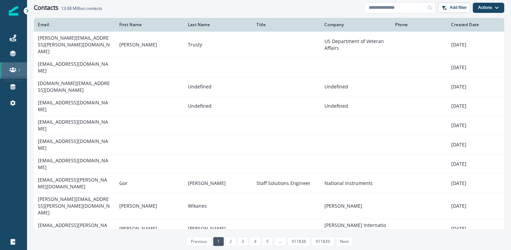
click at [12, 74] on link at bounding box center [13, 70] width 27 height 16
click at [4, 44] on link "Journeys" at bounding box center [13, 38] width 27 height 16
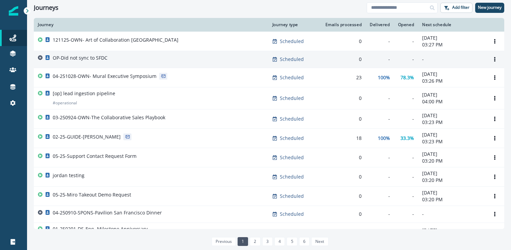
click at [99, 56] on p "OP-Did not sync to SFDC" at bounding box center [80, 57] width 55 height 7
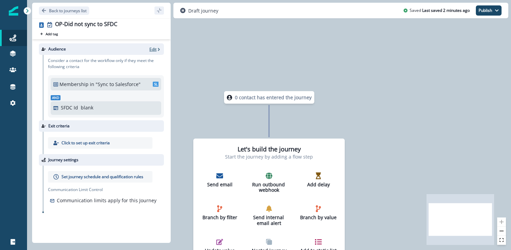
click at [153, 51] on p "Edit" at bounding box center [152, 49] width 7 height 6
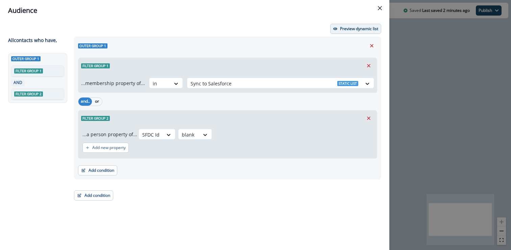
click at [352, 30] on p "Preview dynamic list" at bounding box center [359, 28] width 38 height 5
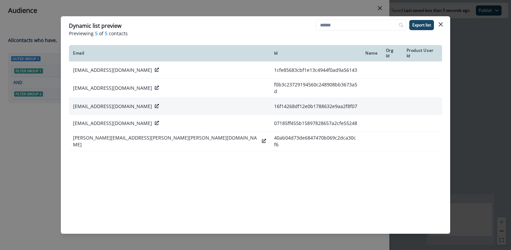
click at [270, 99] on td "16f14268df12e0b1788632e9aa2f8f07" at bounding box center [316, 106] width 92 height 17
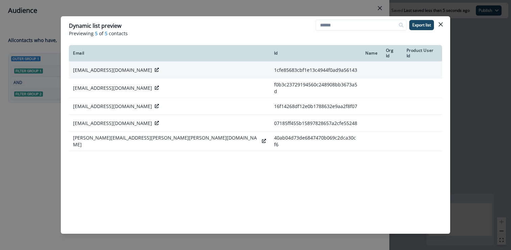
click at [155, 68] on icon at bounding box center [157, 70] width 4 height 4
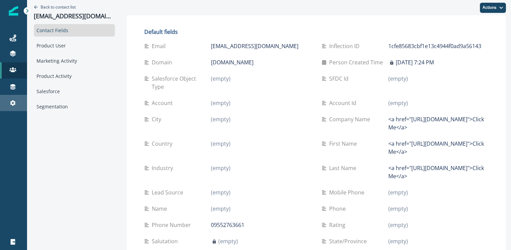
click at [12, 100] on icon at bounding box center [12, 102] width 7 height 7
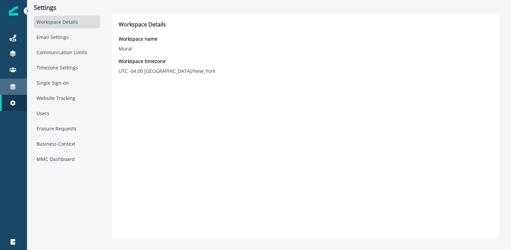
click at [16, 84] on div "Connections" at bounding box center [14, 87] width 22 height 8
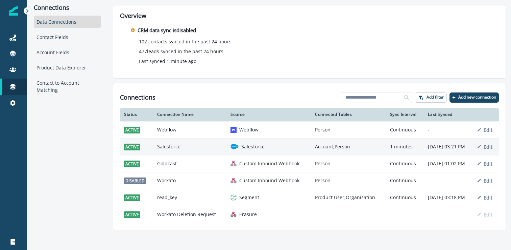
click at [200, 143] on td "Salesforce" at bounding box center [189, 146] width 73 height 17
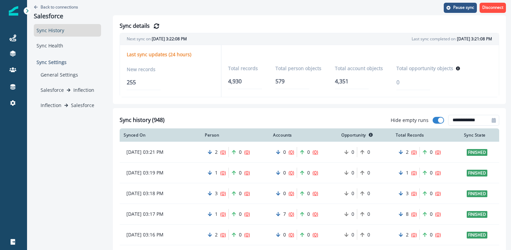
click at [79, 180] on div "Back to connections Salesforce Sync History Sync Health Sync Settings General S…" at bounding box center [67, 125] width 81 height 250
click at [54, 156] on div "Back to connections Salesforce Sync History Sync Health Sync Settings General S…" at bounding box center [67, 125] width 81 height 250
click at [62, 6] on p "Back to connections" at bounding box center [60, 7] width 38 height 6
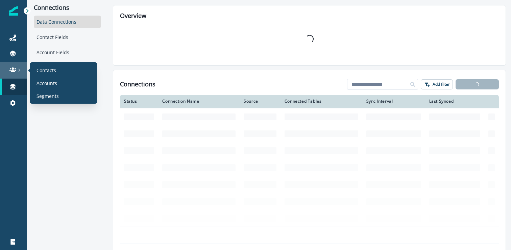
click at [5, 75] on link at bounding box center [13, 70] width 27 height 16
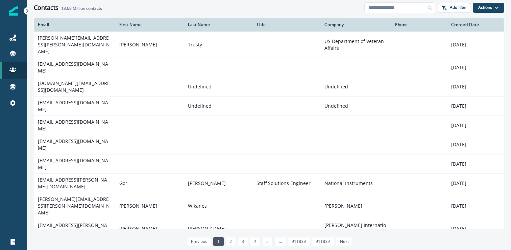
click at [16, 27] on div "Journeys Emails Tokens Static lists Outbound webhooks Forms Inbound webhooks Sa…" at bounding box center [13, 70] width 27 height 97
click at [16, 35] on div "Journeys" at bounding box center [14, 38] width 22 height 8
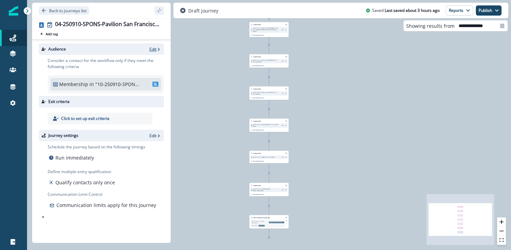
click at [155, 46] on p "Edit" at bounding box center [152, 49] width 7 height 6
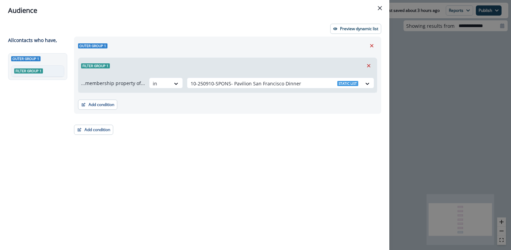
click at [344, 19] on header "Audience" at bounding box center [195, 10] width 390 height 21
click at [344, 29] on p "Preview dynamic list" at bounding box center [359, 28] width 38 height 5
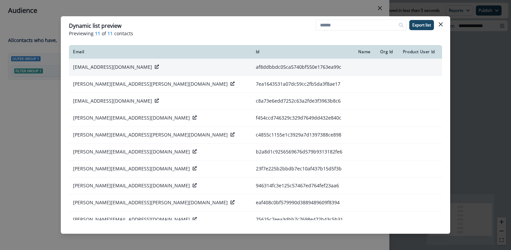
click at [137, 68] on div "[EMAIL_ADDRESS][DOMAIN_NAME]" at bounding box center [160, 67] width 175 height 7
click at [155, 68] on icon at bounding box center [157, 67] width 4 height 4
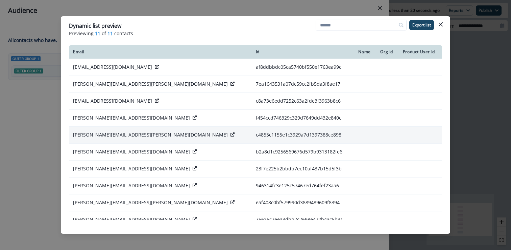
scroll to position [25, 0]
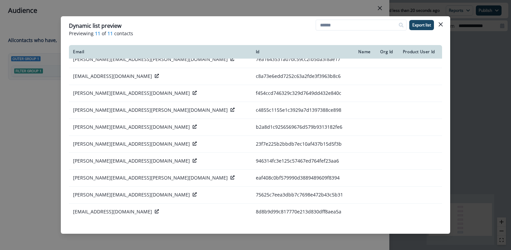
click at [42, 150] on div "Dynamic list preview Previewing 11 of 11 contacts Export list Email Id Name Org…" at bounding box center [255, 125] width 511 height 250
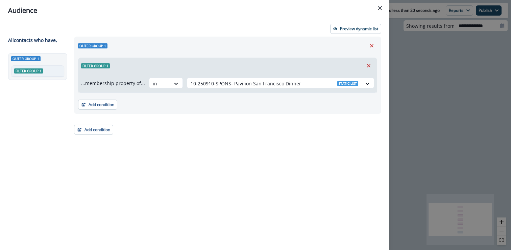
click at [42, 150] on div "Outer group 1 Filter group 1" at bounding box center [39, 139] width 62 height 172
click at [432, 167] on div "Audience Preview dynamic list All contact s who have, Outer group 1 Filter grou…" at bounding box center [255, 125] width 511 height 250
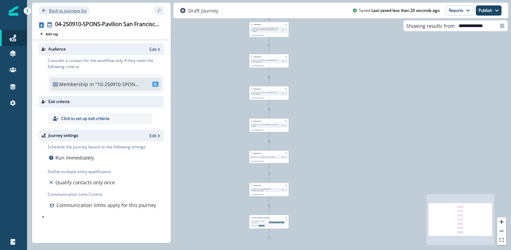
click at [50, 10] on p "Back to journeys list" at bounding box center [68, 11] width 38 height 6
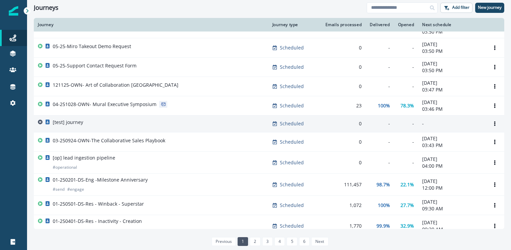
scroll to position [76, 0]
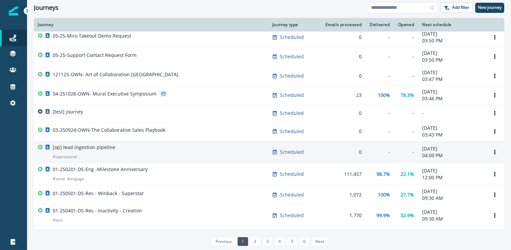
click at [154, 151] on div "[op] lead ingestion pipeline # operational" at bounding box center [151, 152] width 227 height 16
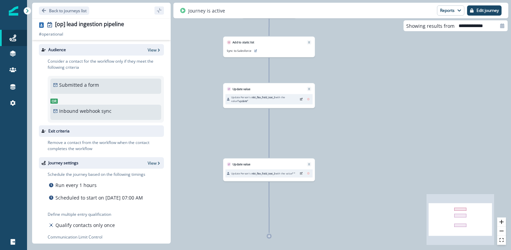
click at [493, 16] on div "Journey is active Reports Email Report Journey Member Report Edit journey" at bounding box center [340, 11] width 335 height 16
click at [494, 10] on p "Edit journey" at bounding box center [488, 10] width 22 height 5
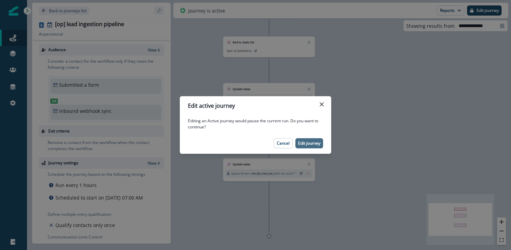
click at [311, 143] on p "Edit journey" at bounding box center [309, 143] width 22 height 5
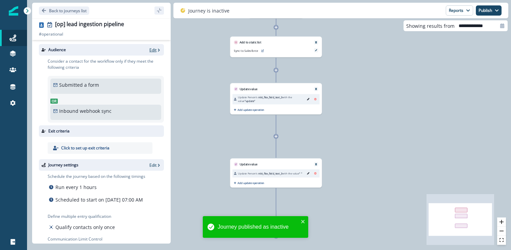
click at [153, 52] on p "Edit" at bounding box center [152, 50] width 7 height 6
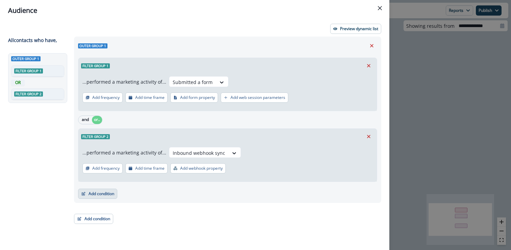
click at [103, 193] on button "Add condition" at bounding box center [97, 193] width 39 height 10
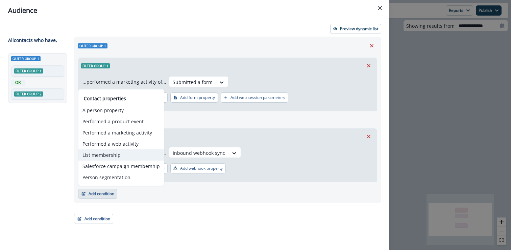
click at [118, 157] on button "List membership" at bounding box center [121, 154] width 86 height 11
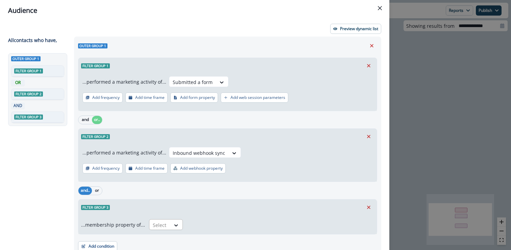
click at [162, 229] on div at bounding box center [160, 224] width 14 height 8
click at [170, 198] on div "in" at bounding box center [164, 196] width 34 height 13
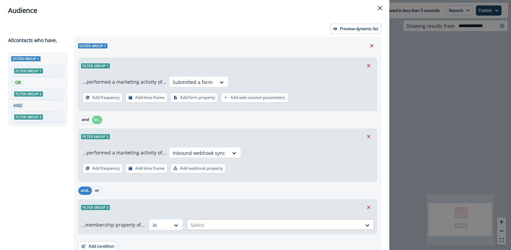
click at [201, 223] on div at bounding box center [275, 224] width 168 height 8
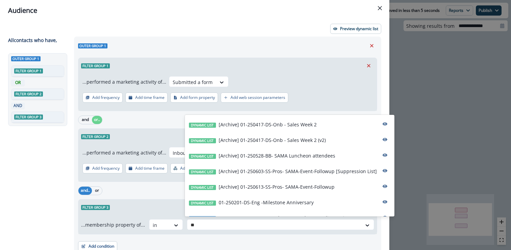
type input "***"
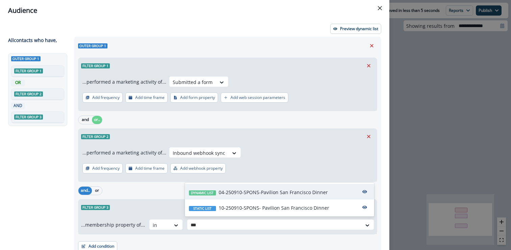
click at [298, 189] on p "04-250910-SPONS-Pavilion San Francisco Dinner" at bounding box center [273, 191] width 109 height 7
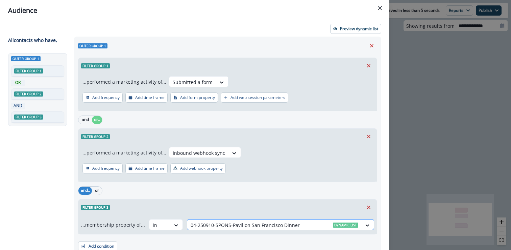
scroll to position [29, 0]
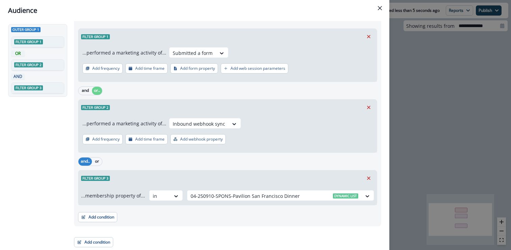
click at [97, 155] on div "Filter group 1 ...performed a marketing activity of... Submitted a form Add fre…" at bounding box center [227, 115] width 299 height 179
click at [97, 158] on button "or" at bounding box center [97, 161] width 10 height 8
click at [439, 113] on div "Audience Preview dynamic list All contact s who have, Outer group 1 Filter grou…" at bounding box center [255, 125] width 511 height 250
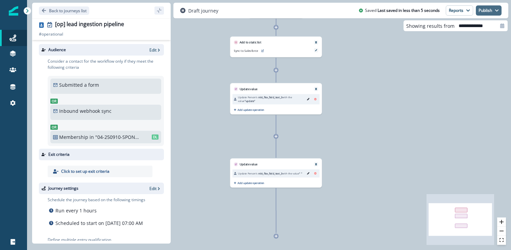
click at [483, 10] on button "Publish" at bounding box center [489, 10] width 26 height 10
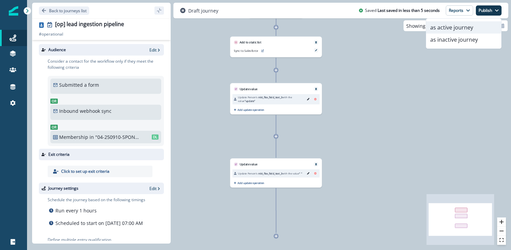
click at [464, 26] on button "as active journey" at bounding box center [463, 27] width 75 height 12
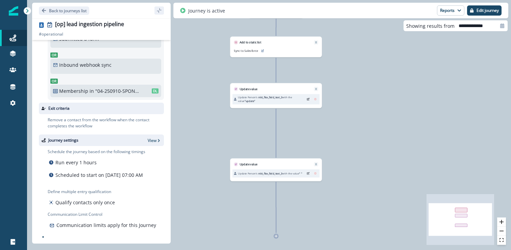
scroll to position [53, 0]
click at [487, 13] on button "Edit journey" at bounding box center [484, 10] width 34 height 10
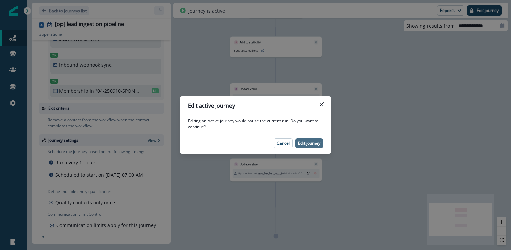
click at [314, 146] on button "Edit journey" at bounding box center [310, 143] width 28 height 10
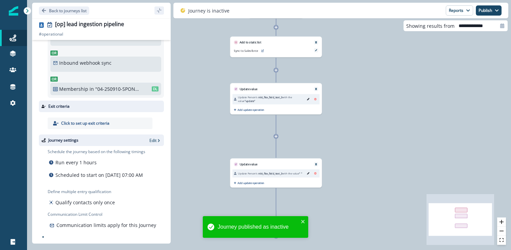
click at [148, 137] on div "Journey settings Edit" at bounding box center [101, 139] width 125 height 11
click at [156, 137] on p "Edit" at bounding box center [152, 140] width 7 height 6
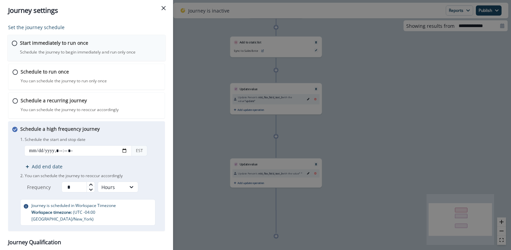
click at [106, 45] on div "Start immediately to run once Schedule the journey to begin immediately and run…" at bounding box center [90, 47] width 141 height 16
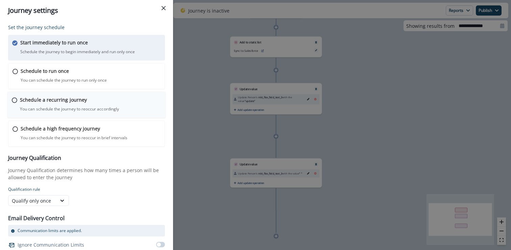
scroll to position [16, 0]
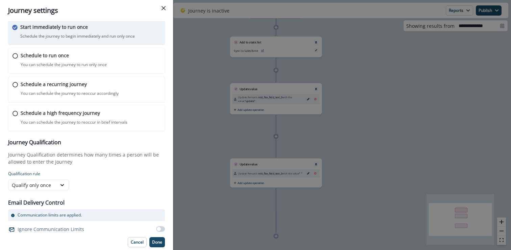
click at [158, 237] on button "Done" at bounding box center [157, 242] width 16 height 10
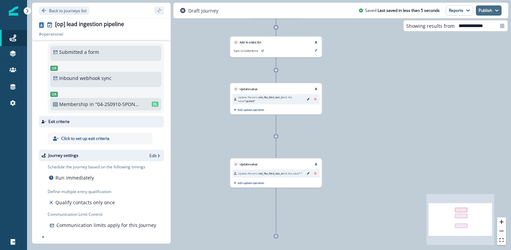
click at [490, 5] on button "Publish" at bounding box center [489, 10] width 26 height 10
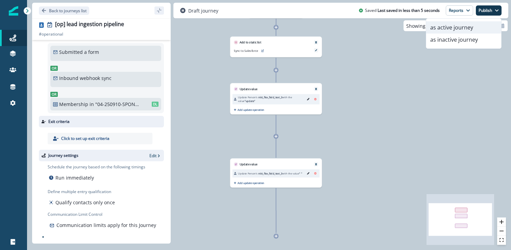
click at [452, 31] on button "as active journey" at bounding box center [463, 27] width 75 height 12
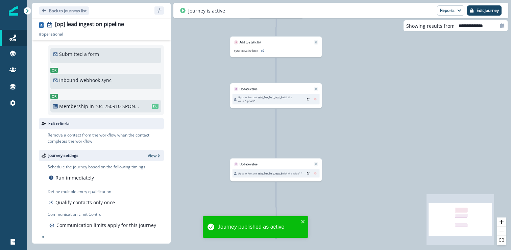
scroll to position [31, 0]
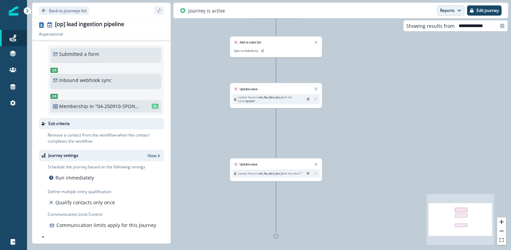
click at [455, 6] on button "Reports" at bounding box center [450, 10] width 27 height 10
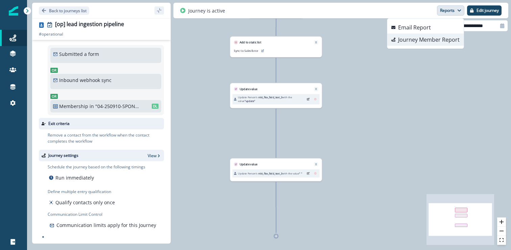
click at [419, 39] on p "Journey Member Report" at bounding box center [429, 40] width 62 height 8
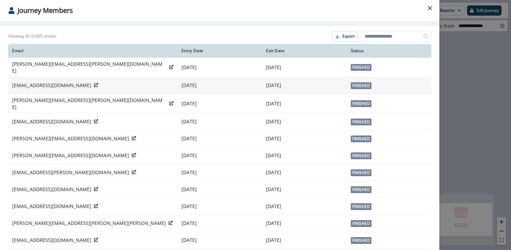
scroll to position [29, 0]
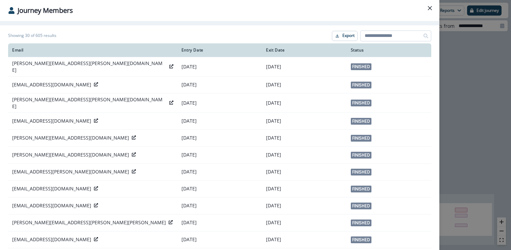
click at [391, 36] on input at bounding box center [396, 35] width 71 height 11
paste input "**********"
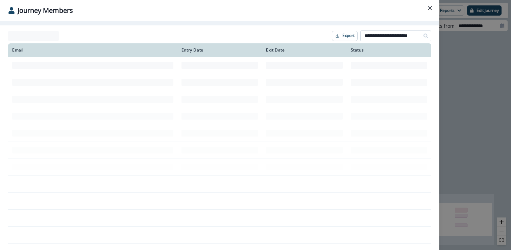
scroll to position [0, 0]
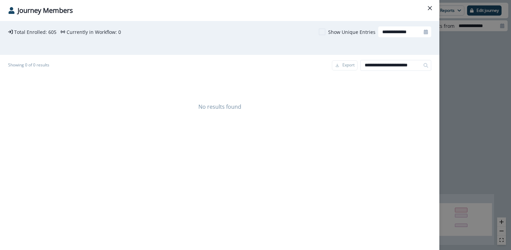
type input "**********"
click at [452, 90] on div "**********" at bounding box center [255, 125] width 511 height 250
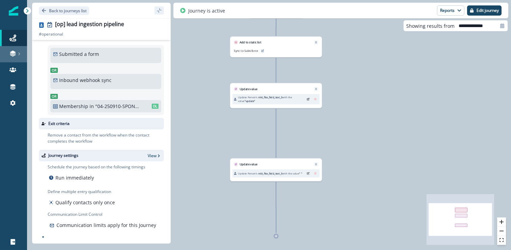
click at [12, 53] on icon at bounding box center [12, 53] width 7 height 7
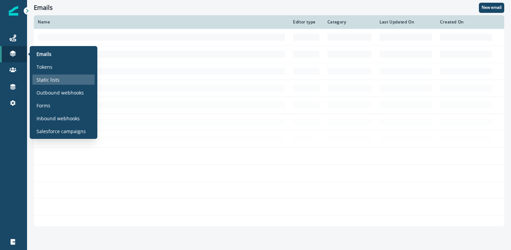
click at [59, 82] on div "Static lists" at bounding box center [63, 79] width 62 height 10
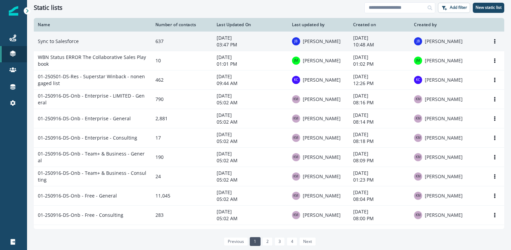
click at [117, 46] on td "Sync to Salesforce" at bounding box center [93, 40] width 118 height 19
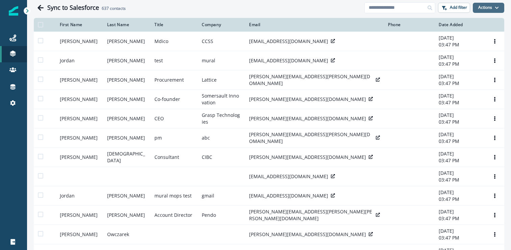
click at [489, 9] on button "Actions" at bounding box center [488, 8] width 31 height 10
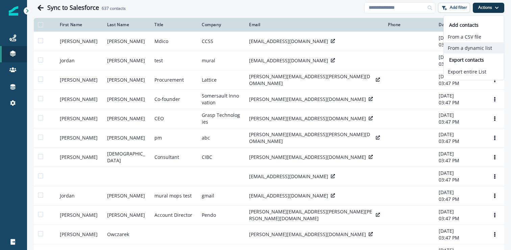
click at [481, 49] on button "From a dynamic list" at bounding box center [474, 47] width 60 height 11
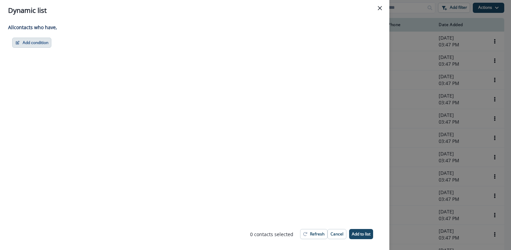
click at [42, 42] on button "Add condition" at bounding box center [31, 43] width 39 height 10
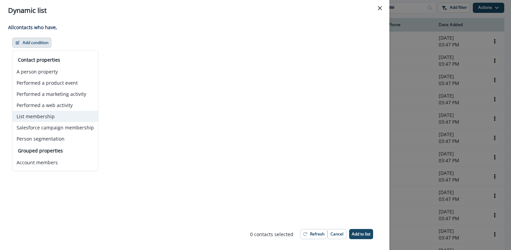
click at [48, 112] on button "List membership" at bounding box center [56, 116] width 86 height 11
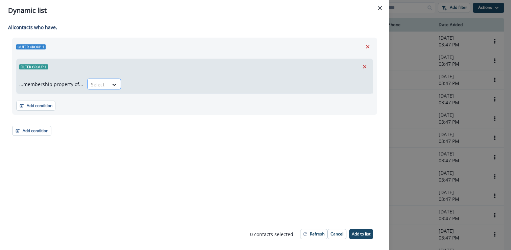
click at [106, 86] on div "Select" at bounding box center [98, 84] width 21 height 11
click at [106, 99] on div "in" at bounding box center [102, 99] width 34 height 13
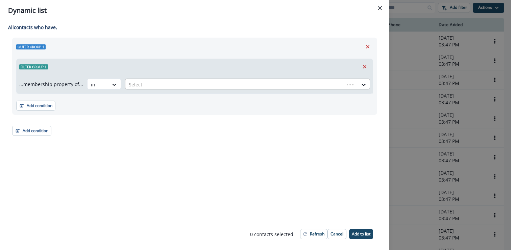
click at [149, 87] on div at bounding box center [235, 84] width 212 height 8
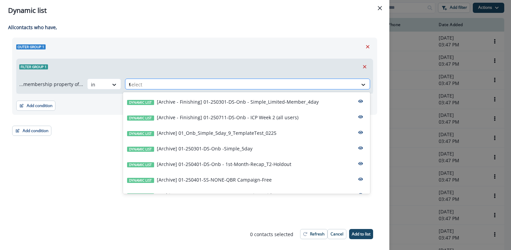
type input "***"
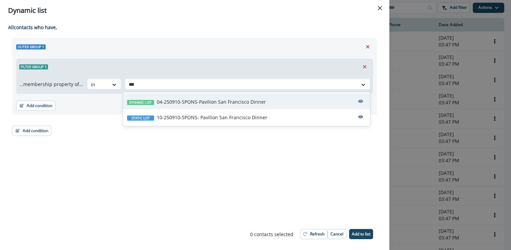
click at [233, 107] on div "Dynamic list 04-250910-SPONS-Pavilion San Francisco Dinner" at bounding box center [246, 101] width 247 height 16
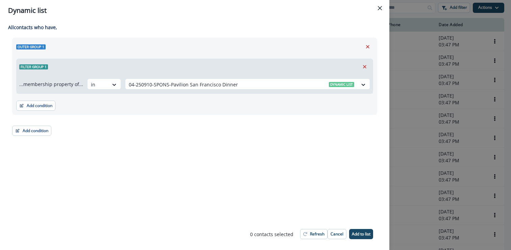
click at [235, 140] on div "All contact s who have, Outer group 1 Filter group 1 ...membership property of.…" at bounding box center [195, 119] width 390 height 197
click at [23, 104] on icon "button" at bounding box center [22, 104] width 3 height 3
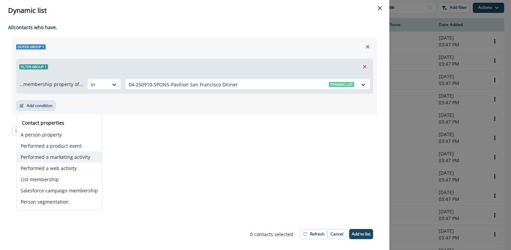
click at [81, 159] on button "Performed a marketing activity" at bounding box center [60, 156] width 86 height 11
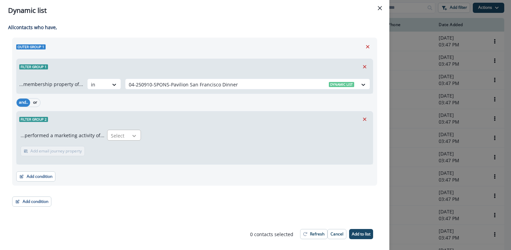
click at [131, 132] on icon at bounding box center [134, 135] width 6 height 7
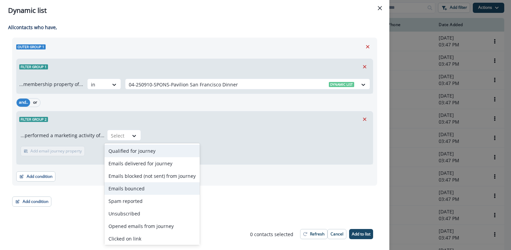
scroll to position [26, 0]
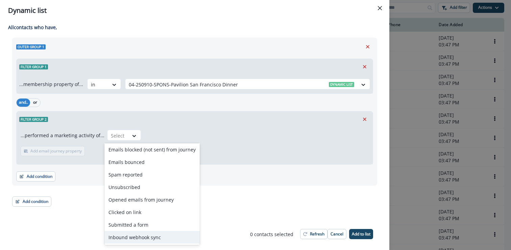
click at [145, 238] on div "Inbound webhook sync" at bounding box center [151, 237] width 95 height 13
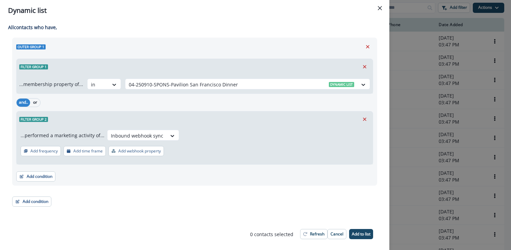
click at [37, 98] on div "and.. or" at bounding box center [28, 102] width 24 height 9
click at [37, 100] on button "or" at bounding box center [35, 102] width 10 height 8
click at [311, 234] on p "Refresh" at bounding box center [317, 233] width 15 height 5
click at [365, 235] on p "Add to list" at bounding box center [361, 233] width 19 height 5
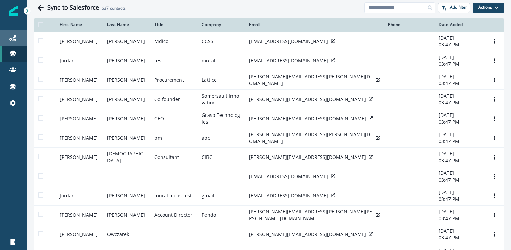
click at [16, 39] on icon at bounding box center [12, 37] width 7 height 7
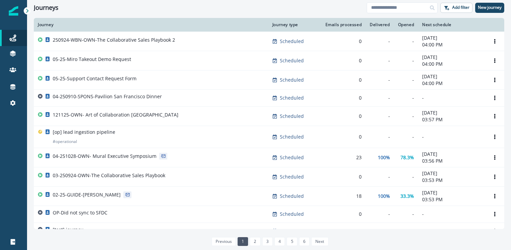
click at [155, 135] on div "[op] lead ingestion pipeline # operational" at bounding box center [151, 137] width 227 height 16
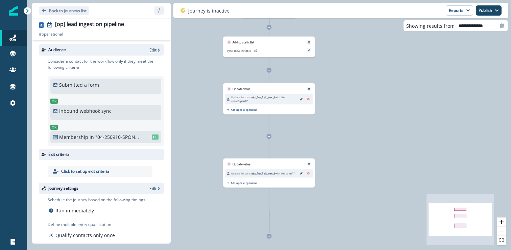
scroll to position [33, 0]
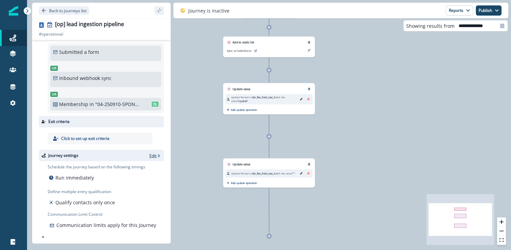
click at [157, 156] on icon "button" at bounding box center [159, 155] width 5 height 5
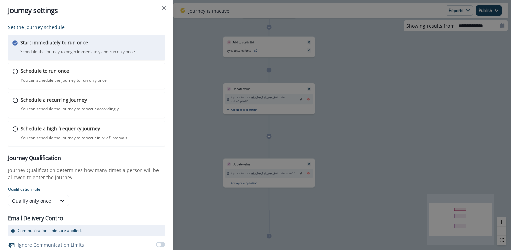
click at [73, 152] on div "Set the journey schedule Start immediately to run once Schedule the journey to …" at bounding box center [86, 143] width 157 height 239
click at [85, 139] on p "You can schedule the journey to reoccur in brief intervals" at bounding box center [74, 138] width 108 height 6
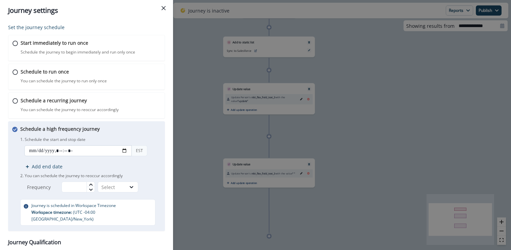
click at [85, 150] on input "datetime-local" at bounding box center [78, 150] width 108 height 11
click at [126, 150] on input "datetime-local" at bounding box center [78, 150] width 108 height 11
type input "**********"
click at [160, 101] on div "Schedule a recurring journey You can schedule the journey to reoccur accordingl…" at bounding box center [90, 105] width 141 height 16
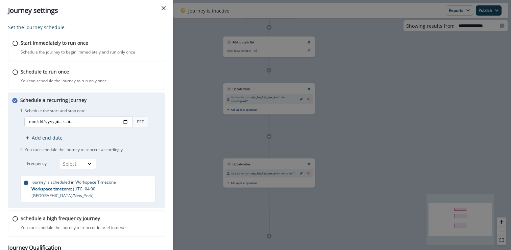
click at [124, 122] on input "datetime-local" at bounding box center [78, 121] width 109 height 11
type input "**********"
click at [89, 160] on icon at bounding box center [90, 163] width 6 height 7
click at [84, 179] on div "Day" at bounding box center [77, 179] width 37 height 13
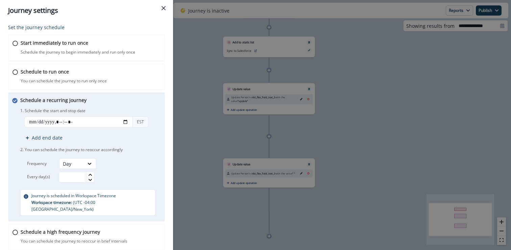
click at [84, 179] on input "text" at bounding box center [77, 176] width 36 height 11
type input "*"
click at [129, 168] on div "Frequency Day Every day(s) *" at bounding box center [91, 170] width 142 height 24
click at [74, 167] on div "Day" at bounding box center [77, 163] width 37 height 11
click at [142, 159] on div "Frequency Day selected, 1 of 4. 4 results available. Use Up and Down to choose …" at bounding box center [91, 170] width 142 height 24
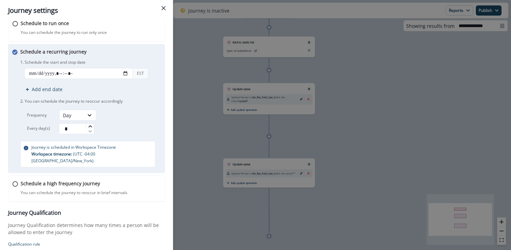
scroll to position [49, 0]
click at [41, 179] on p "Schedule a high frequency journey" at bounding box center [60, 182] width 80 height 7
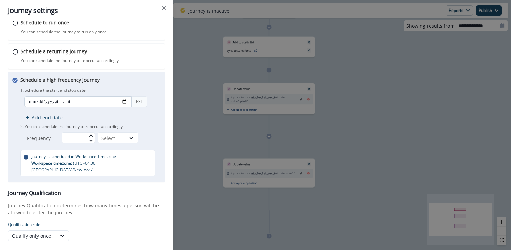
click at [126, 98] on input "datetime-local" at bounding box center [78, 101] width 108 height 11
click at [125, 106] on input "datetime-local" at bounding box center [78, 101] width 108 height 11
click at [125, 103] on input "datetime-local" at bounding box center [78, 101] width 108 height 11
type input "**********"
click at [86, 139] on input "text" at bounding box center [78, 137] width 33 height 11
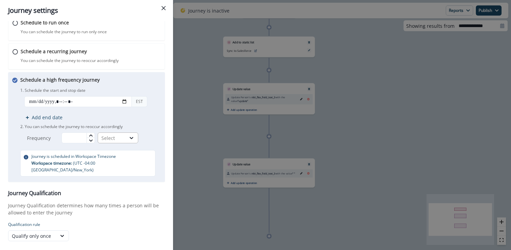
click at [111, 141] on div "Select" at bounding box center [111, 137] width 21 height 7
click at [117, 152] on div "Minutes" at bounding box center [119, 153] width 41 height 13
click at [74, 137] on input "text" at bounding box center [78, 137] width 33 height 11
type input "*"
click at [100, 129] on p "2. You can schedule the journey to reoccur accordingly" at bounding box center [90, 126] width 141 height 6
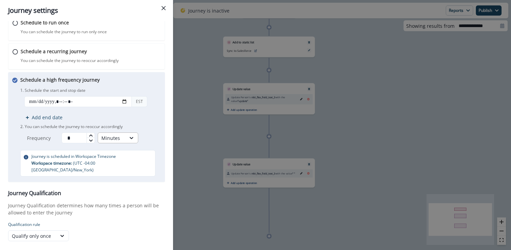
click at [109, 138] on div "Minutes" at bounding box center [111, 137] width 21 height 7
click at [119, 163] on div "Hours" at bounding box center [119, 166] width 41 height 13
click at [143, 116] on div "EST Add end date" at bounding box center [90, 108] width 141 height 25
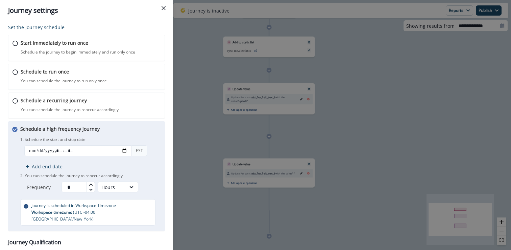
scroll to position [93, 0]
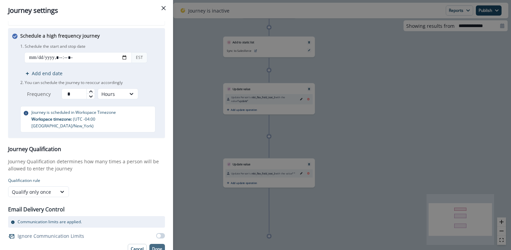
click at [161, 243] on button "Done" at bounding box center [157, 248] width 16 height 10
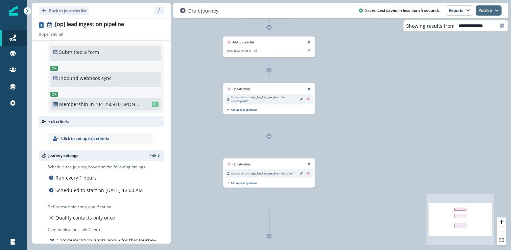
click at [483, 6] on button "Publish" at bounding box center [489, 10] width 26 height 10
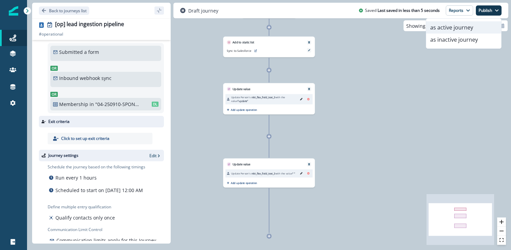
click at [456, 29] on button "as active journey" at bounding box center [463, 27] width 75 height 12
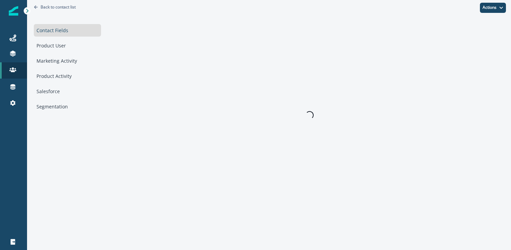
click at [53, 97] on div "Contact Fields Product User Marketing Activity Product Activity Salesforce Segm…" at bounding box center [67, 68] width 67 height 89
click at [55, 97] on div "Salesforce" at bounding box center [67, 91] width 67 height 13
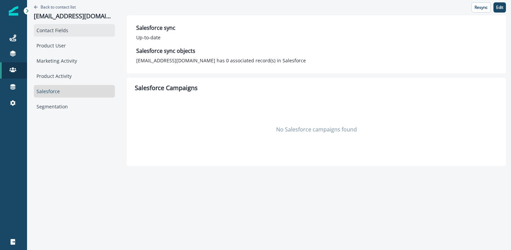
click at [76, 34] on div "Contact Fields" at bounding box center [74, 30] width 81 height 13
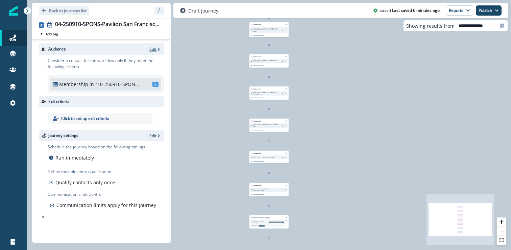
click at [155, 47] on p "Edit" at bounding box center [152, 49] width 7 height 6
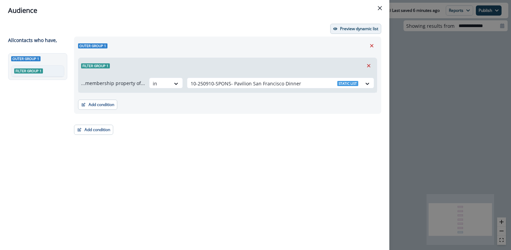
click at [354, 29] on p "Preview dynamic list" at bounding box center [359, 28] width 38 height 5
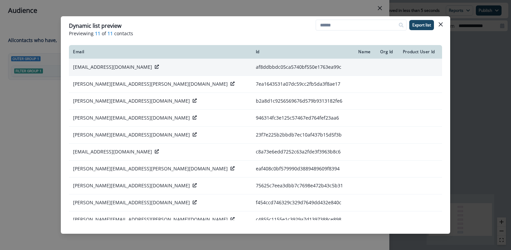
click at [155, 68] on icon at bounding box center [157, 67] width 4 height 4
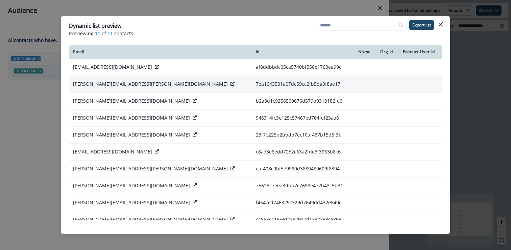
click at [231, 83] on icon at bounding box center [233, 84] width 4 height 4
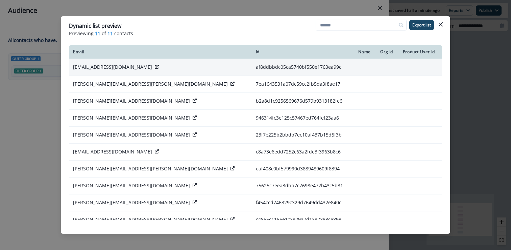
click at [115, 68] on p "[EMAIL_ADDRESS][DOMAIN_NAME]" at bounding box center [112, 67] width 79 height 7
copy div "[EMAIL_ADDRESS][DOMAIN_NAME]"
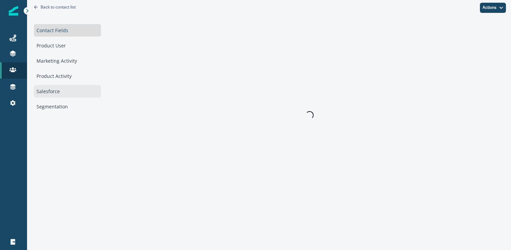
click at [52, 88] on div "Salesforce" at bounding box center [67, 91] width 67 height 13
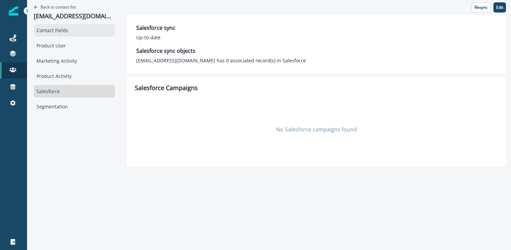
click at [68, 26] on div "Contact Fields" at bounding box center [74, 30] width 81 height 13
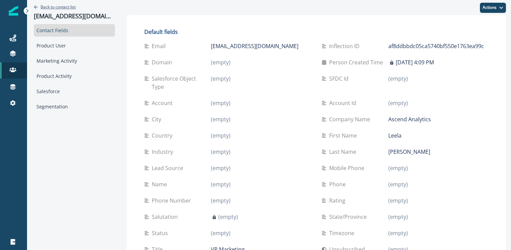
click at [68, 9] on p "Back to contact list" at bounding box center [58, 7] width 35 height 6
click at [34, 8] on icon "Go back" at bounding box center [36, 7] width 4 height 4
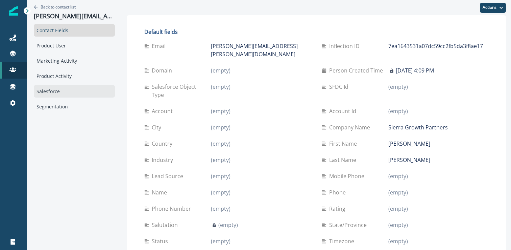
click at [50, 92] on div "Salesforce" at bounding box center [74, 91] width 81 height 13
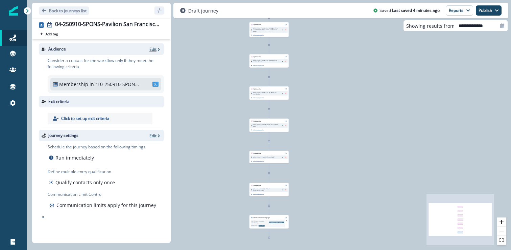
click at [156, 49] on p "Edit" at bounding box center [152, 49] width 7 height 6
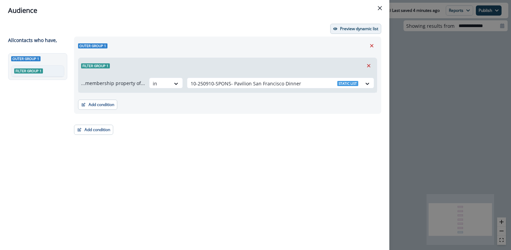
click at [370, 32] on button "Preview dynamic list" at bounding box center [355, 29] width 51 height 10
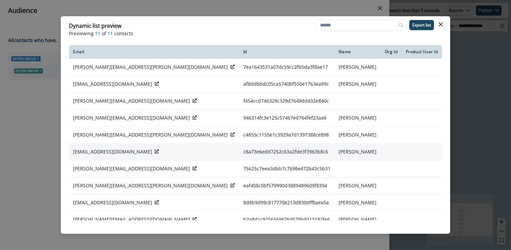
click at [155, 151] on icon at bounding box center [157, 151] width 4 height 4
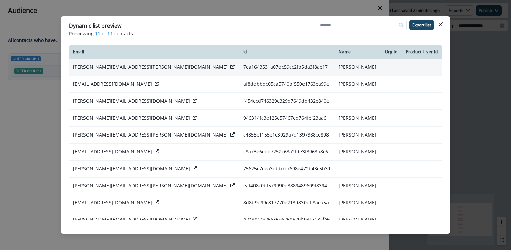
click at [231, 67] on icon at bounding box center [233, 67] width 4 height 4
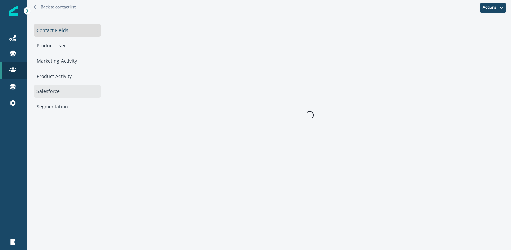
click at [78, 87] on div "Salesforce" at bounding box center [67, 91] width 67 height 13
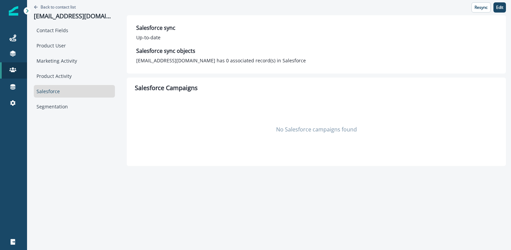
click at [70, 87] on div "Salesforce" at bounding box center [74, 91] width 81 height 13
click at [72, 35] on div "Contact Fields" at bounding box center [74, 30] width 81 height 13
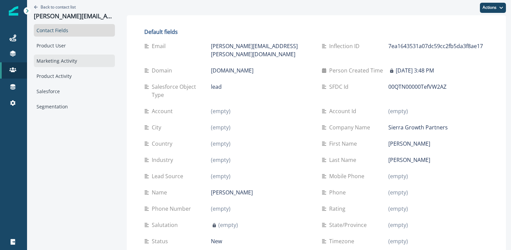
click at [52, 55] on div "Marketing Activity" at bounding box center [74, 60] width 81 height 13
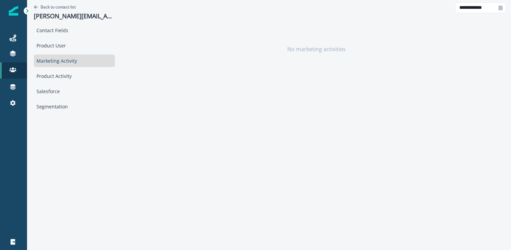
click at [67, 83] on div "Contact Fields Product User Marketing Activity Product Activity Salesforce Segm…" at bounding box center [74, 68] width 81 height 89
click at [69, 71] on div "Product Activity" at bounding box center [74, 76] width 81 height 13
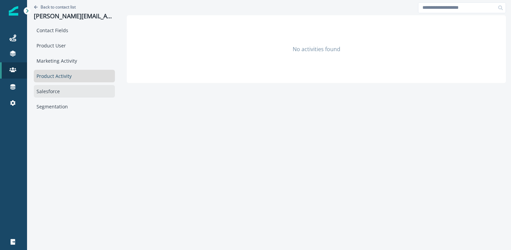
click at [65, 91] on div "Salesforce" at bounding box center [74, 91] width 81 height 13
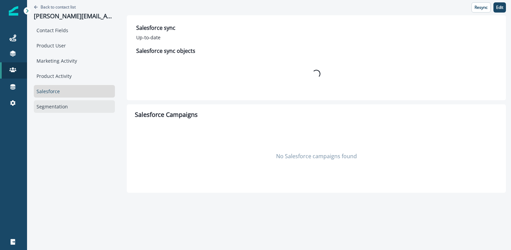
click at [64, 106] on div "Segmentation" at bounding box center [74, 106] width 81 height 13
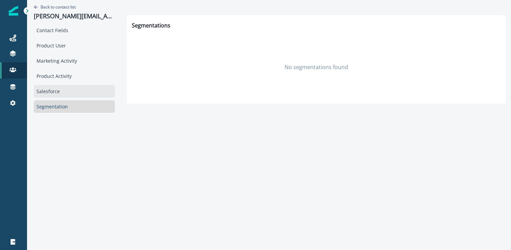
click at [67, 89] on div "Salesforce" at bounding box center [74, 91] width 81 height 13
